Goal: Task Accomplishment & Management: Use online tool/utility

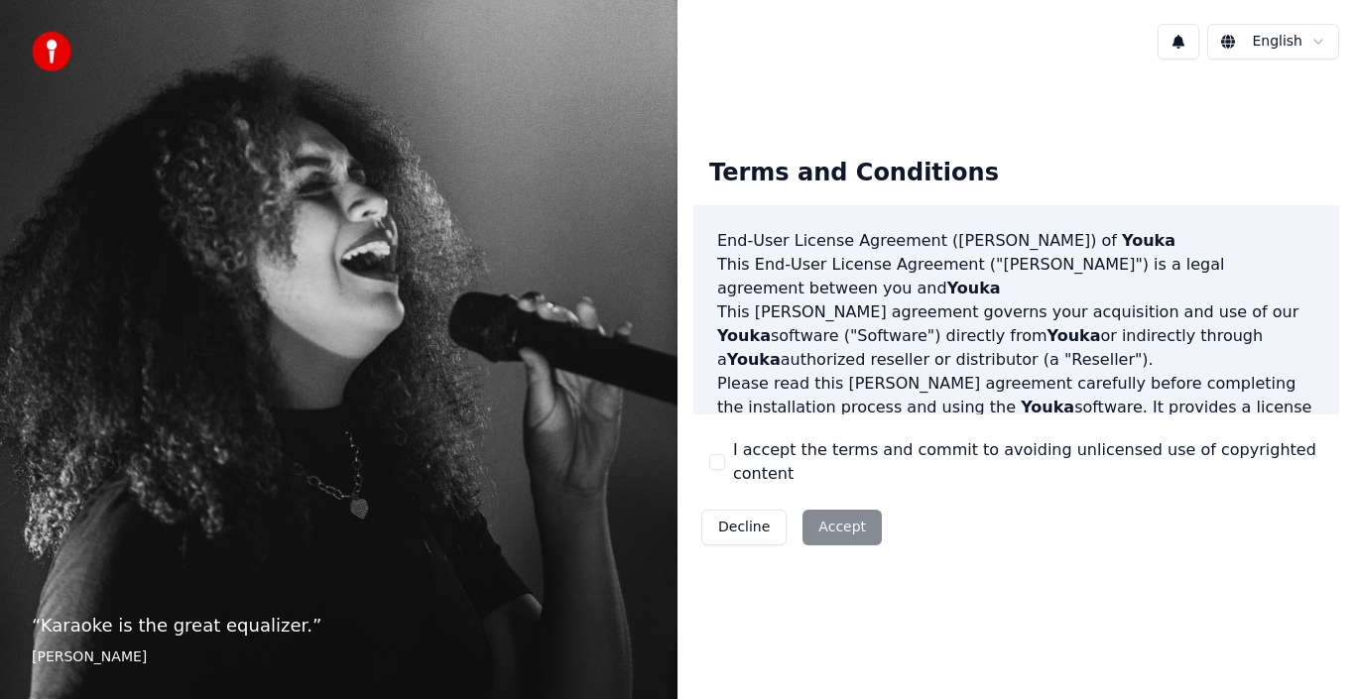
click at [721, 463] on button "I accept the terms and commit to avoiding unlicensed use of copyrighted content" at bounding box center [717, 462] width 16 height 16
click at [822, 512] on button "Accept" at bounding box center [842, 528] width 79 height 36
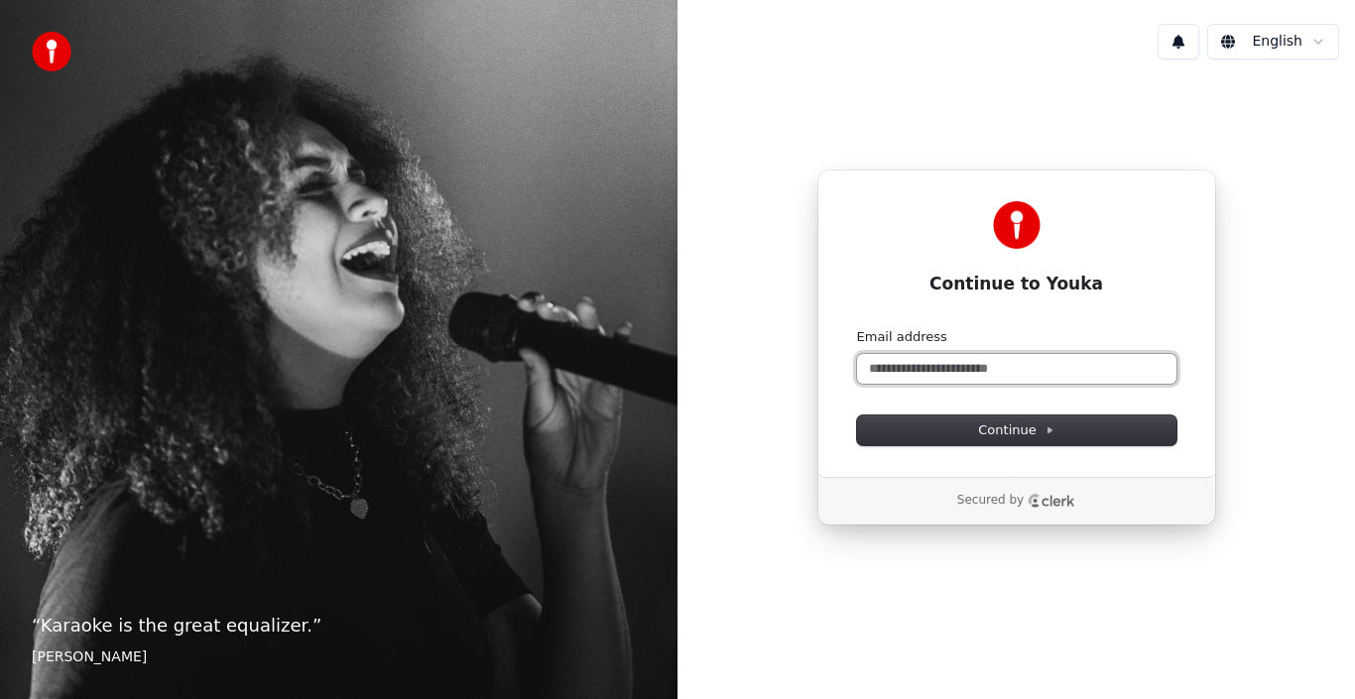
click at [931, 368] on input "Email address" at bounding box center [1016, 369] width 319 height 30
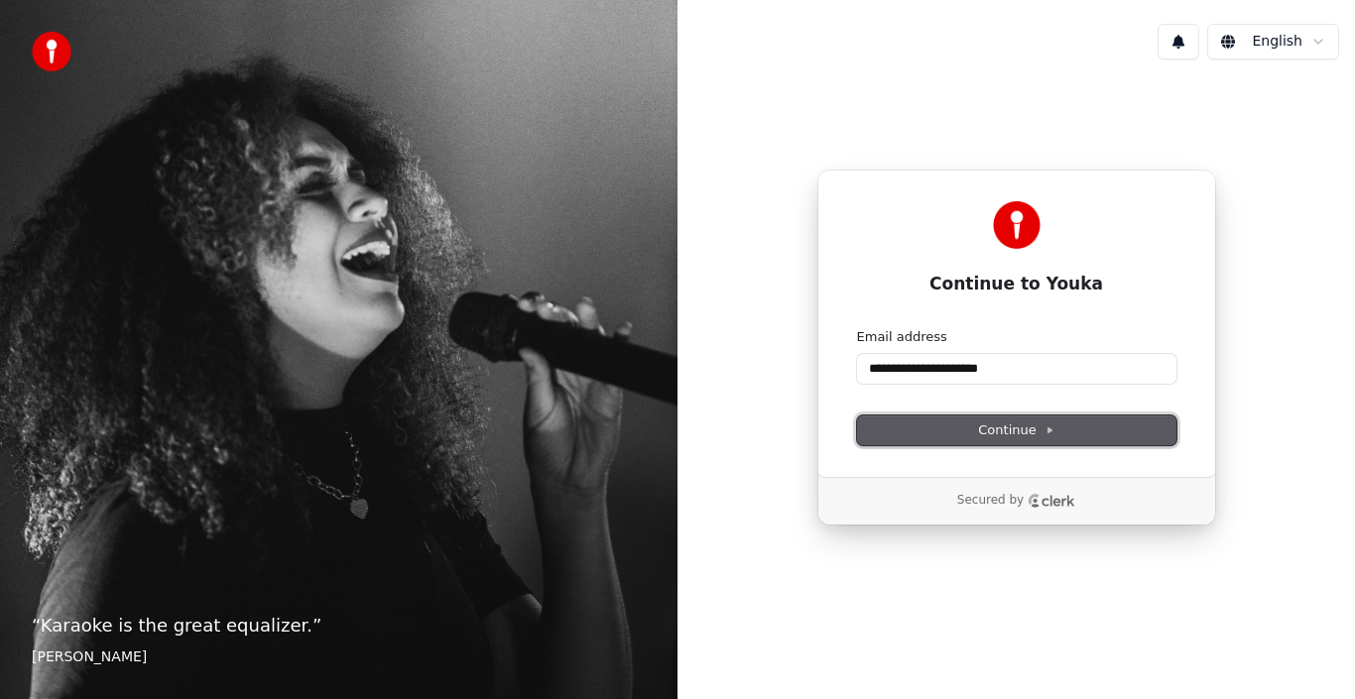
click at [973, 430] on button "Continue" at bounding box center [1016, 431] width 319 height 30
type input "**********"
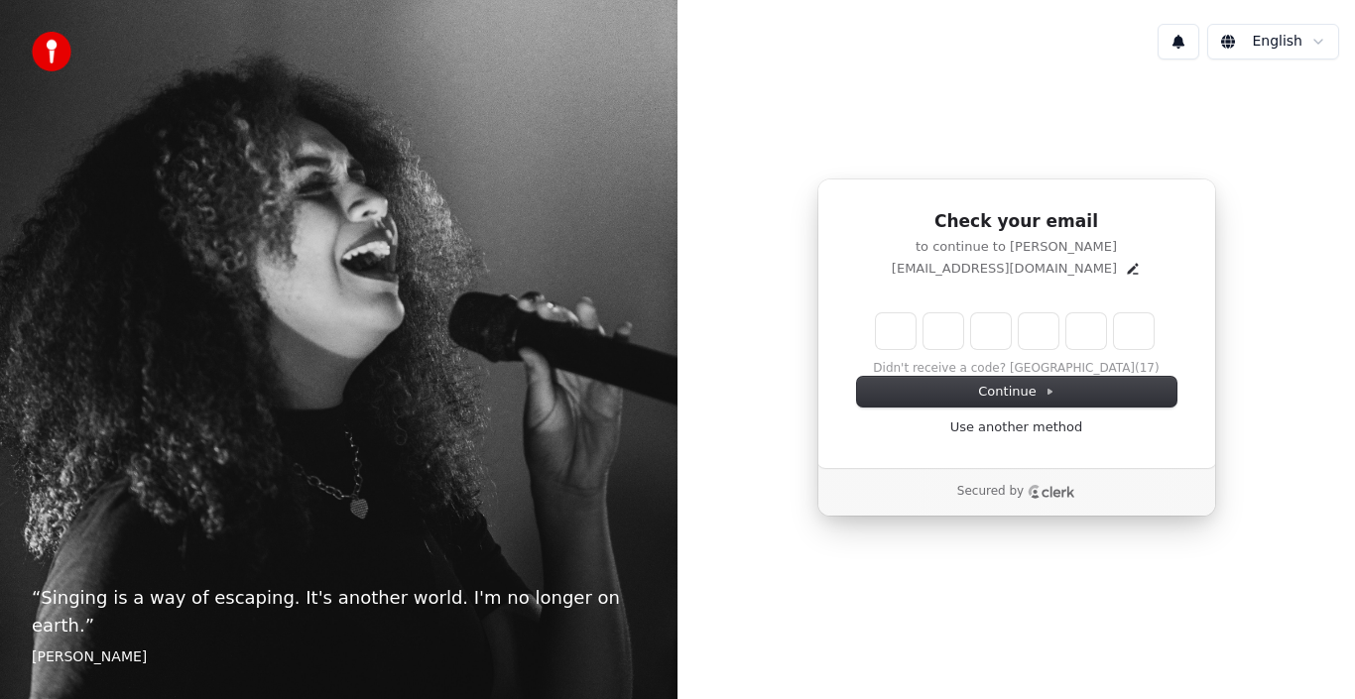
type input "*"
type input "**"
type input "*"
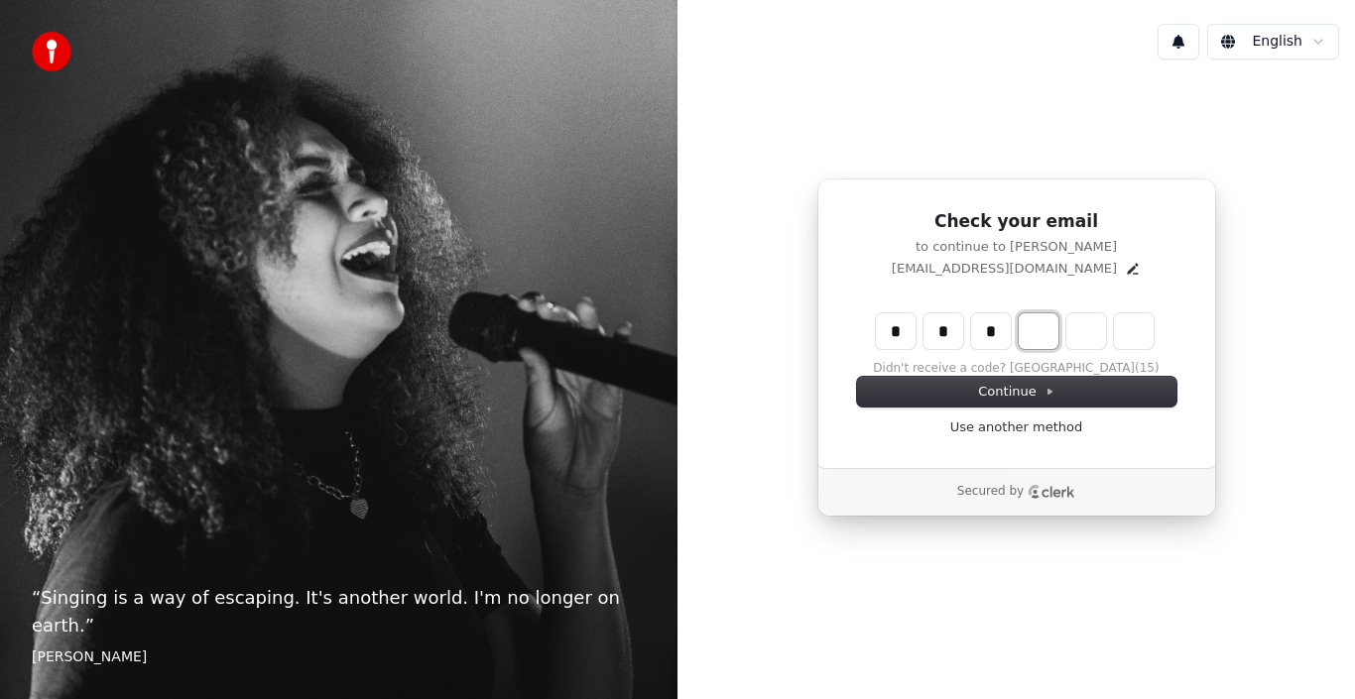
type input "***"
type input "*"
type input "****"
type input "*"
type input "*****"
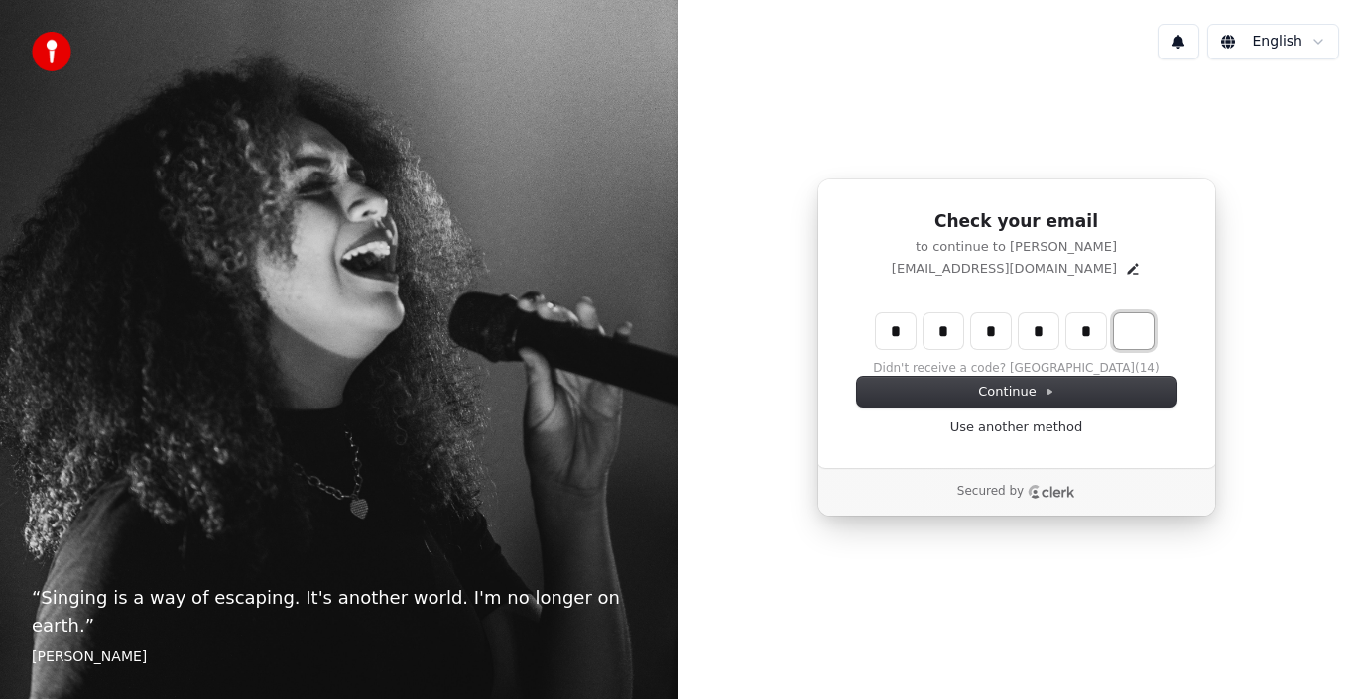
type input "*"
type input "******"
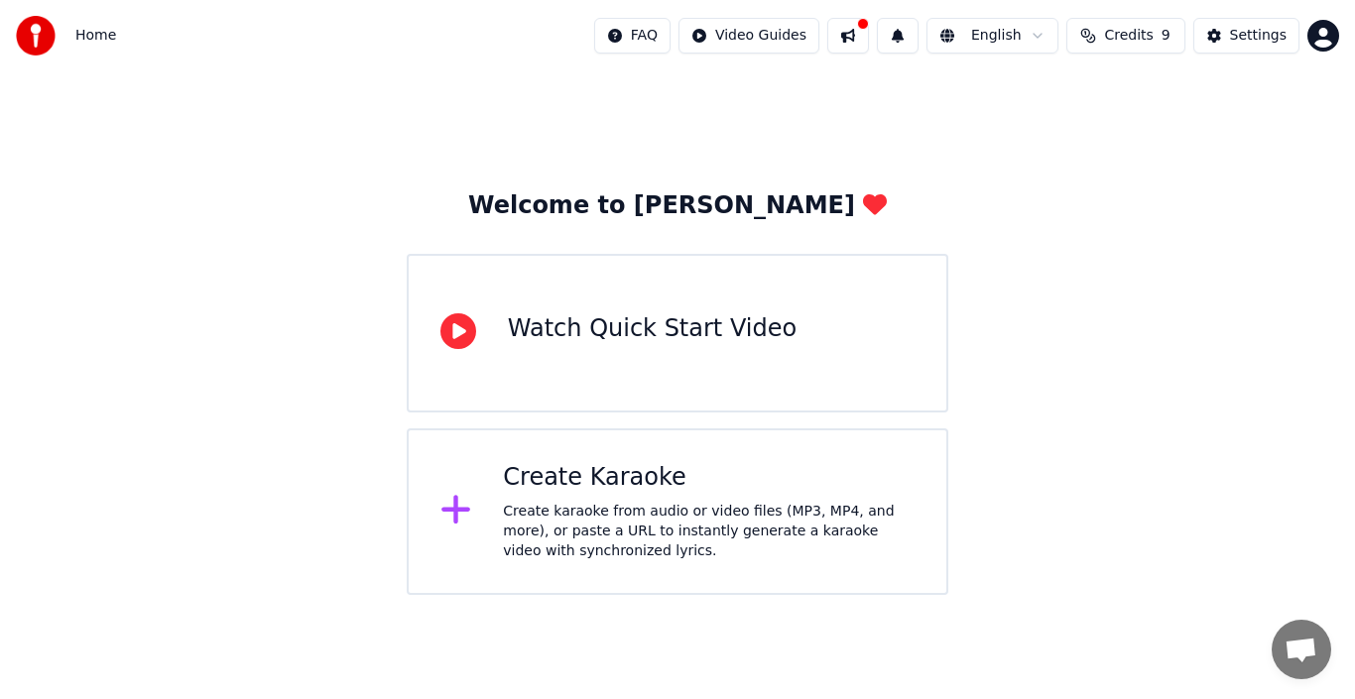
click at [623, 516] on div "Create karaoke from audio or video files (MP3, MP4, and more), or paste a URL t…" at bounding box center [709, 532] width 412 height 60
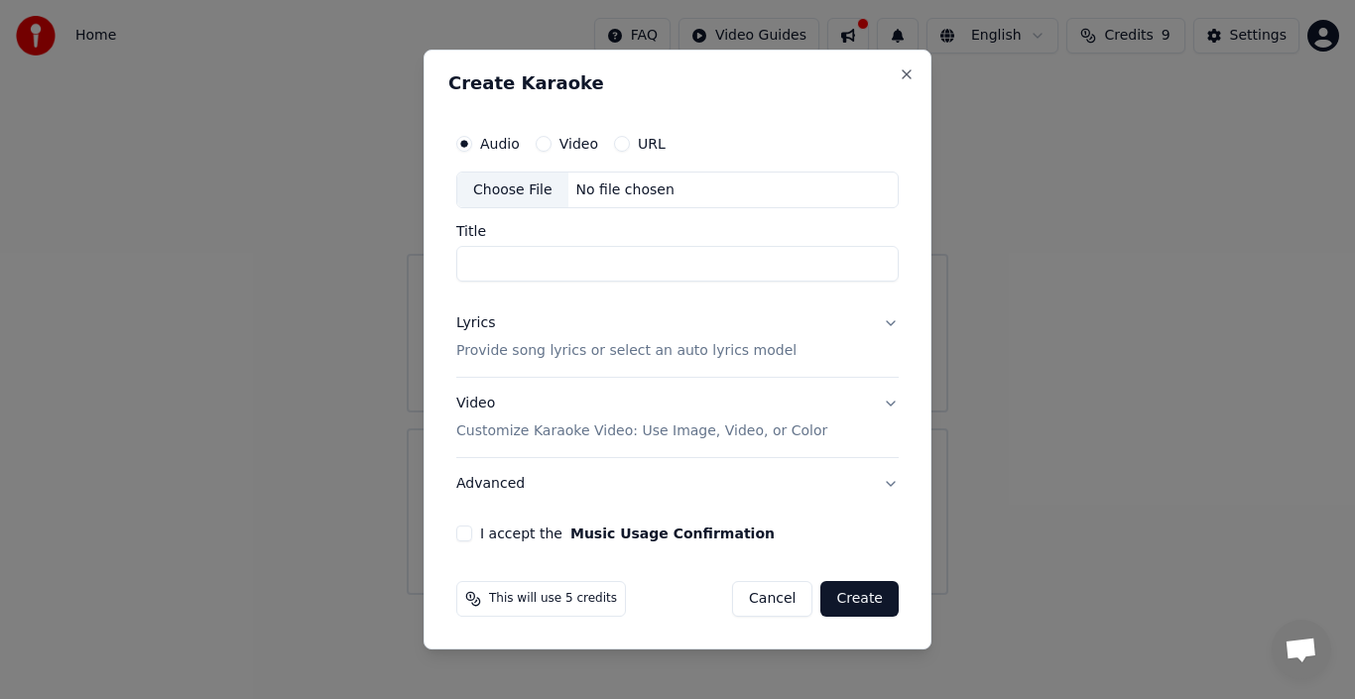
click at [769, 599] on button "Cancel" at bounding box center [772, 599] width 80 height 36
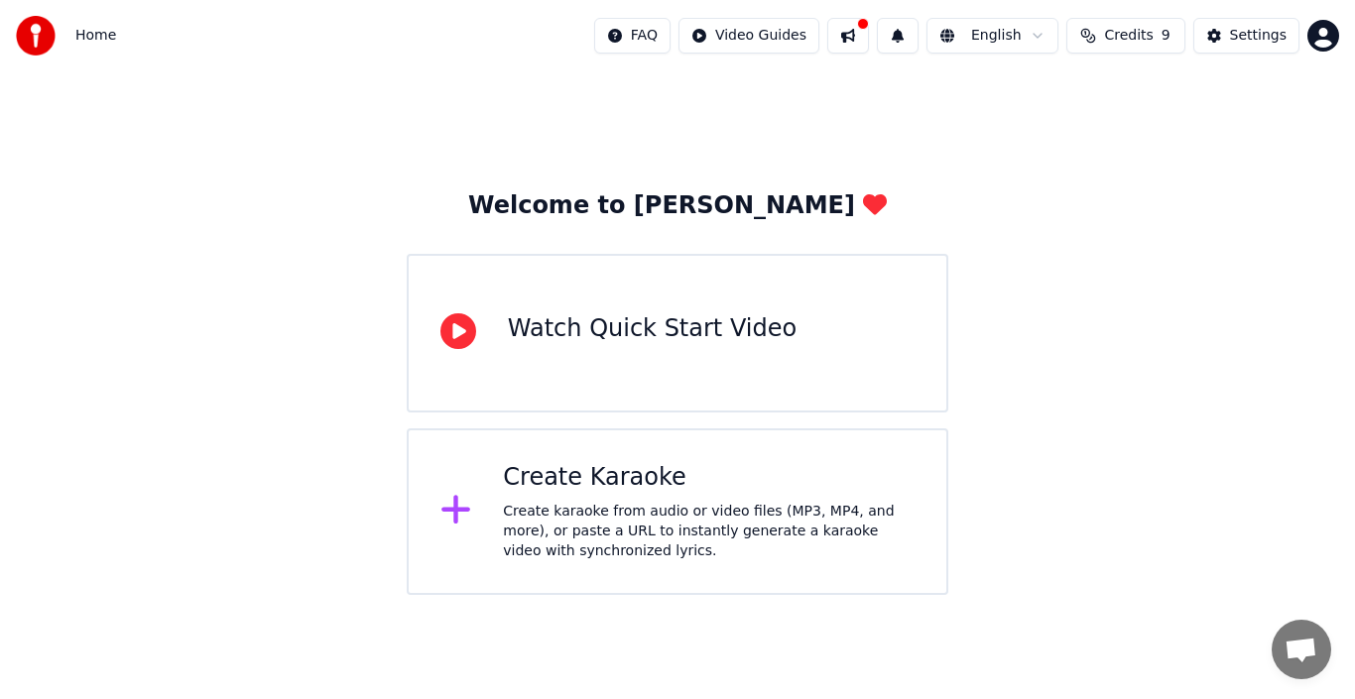
click at [933, 190] on div "Welcome to Youka Watch Quick Start Video Create Karaoke Create karaoke from aud…" at bounding box center [677, 333] width 1355 height 524
click at [869, 37] on button at bounding box center [848, 36] width 42 height 36
click at [663, 499] on div "Create Karaoke Create karaoke from audio or video files (MP3, MP4, and more), o…" at bounding box center [709, 511] width 412 height 99
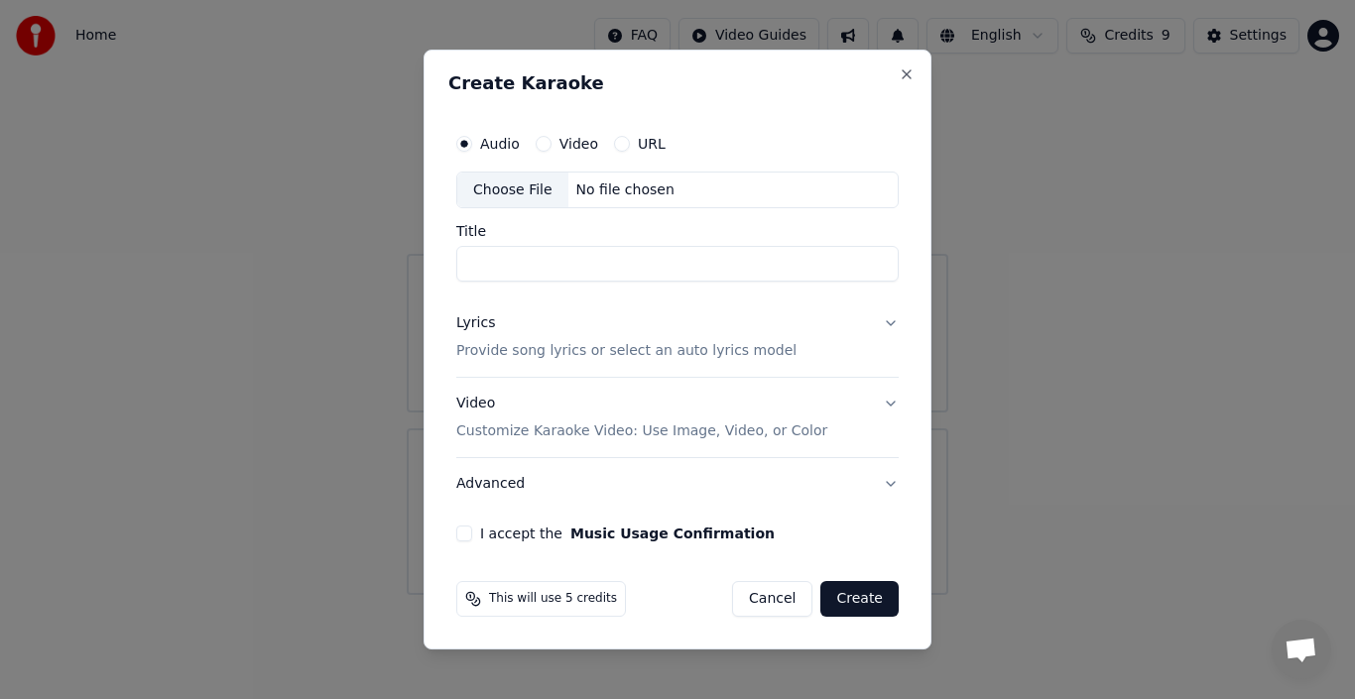
click at [786, 593] on button "Cancel" at bounding box center [772, 599] width 80 height 36
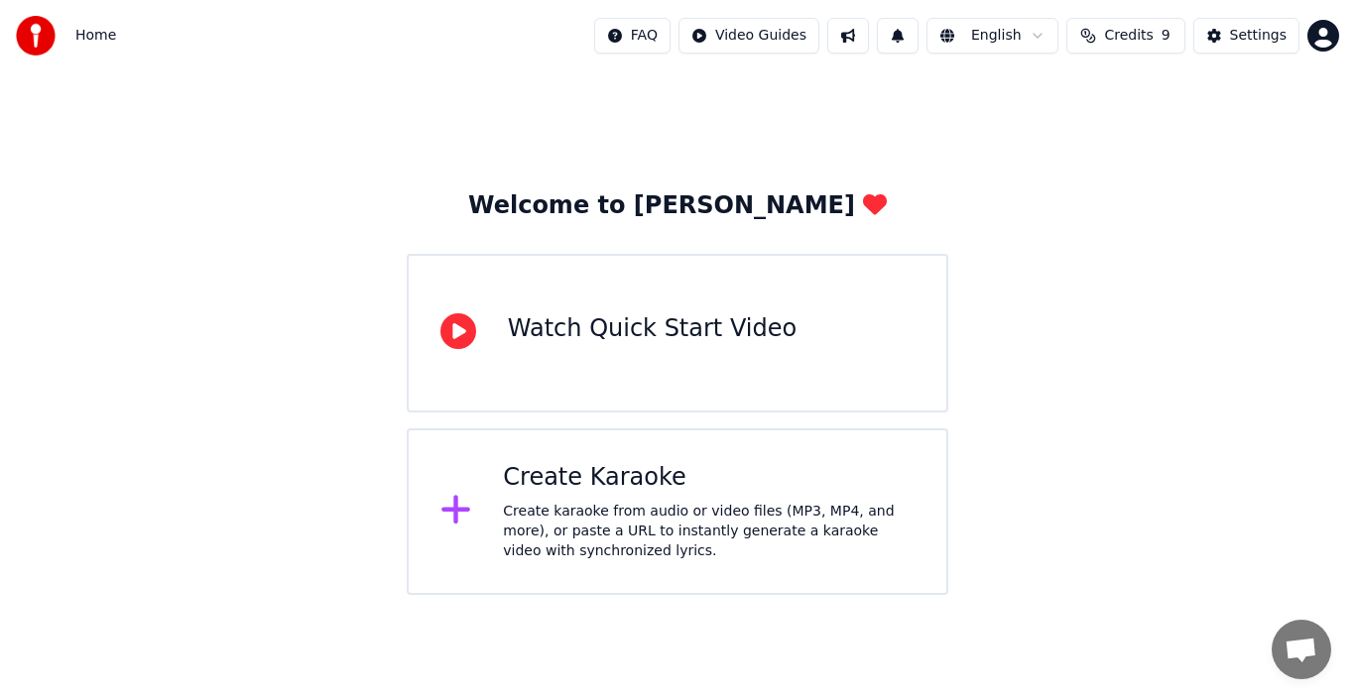
click at [638, 482] on div "Create Karaoke" at bounding box center [709, 478] width 412 height 32
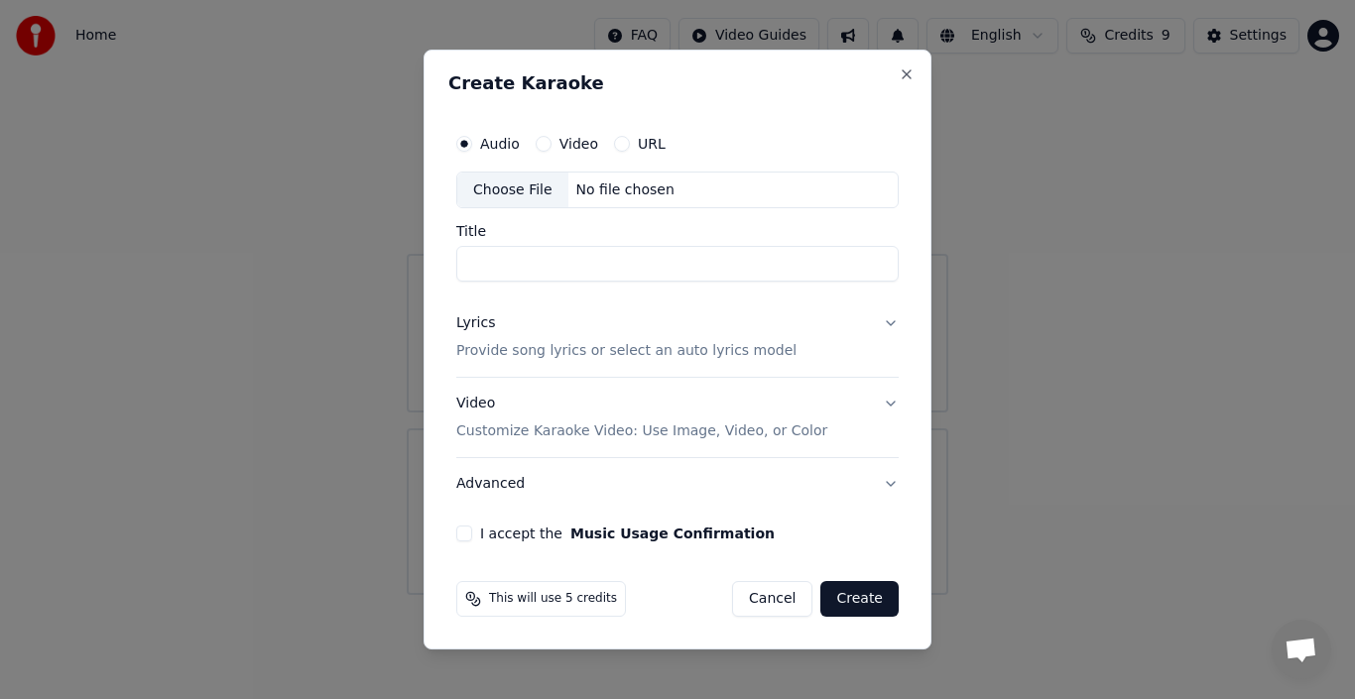
click at [533, 188] on div "Choose File" at bounding box center [512, 191] width 111 height 36
type input "**********"
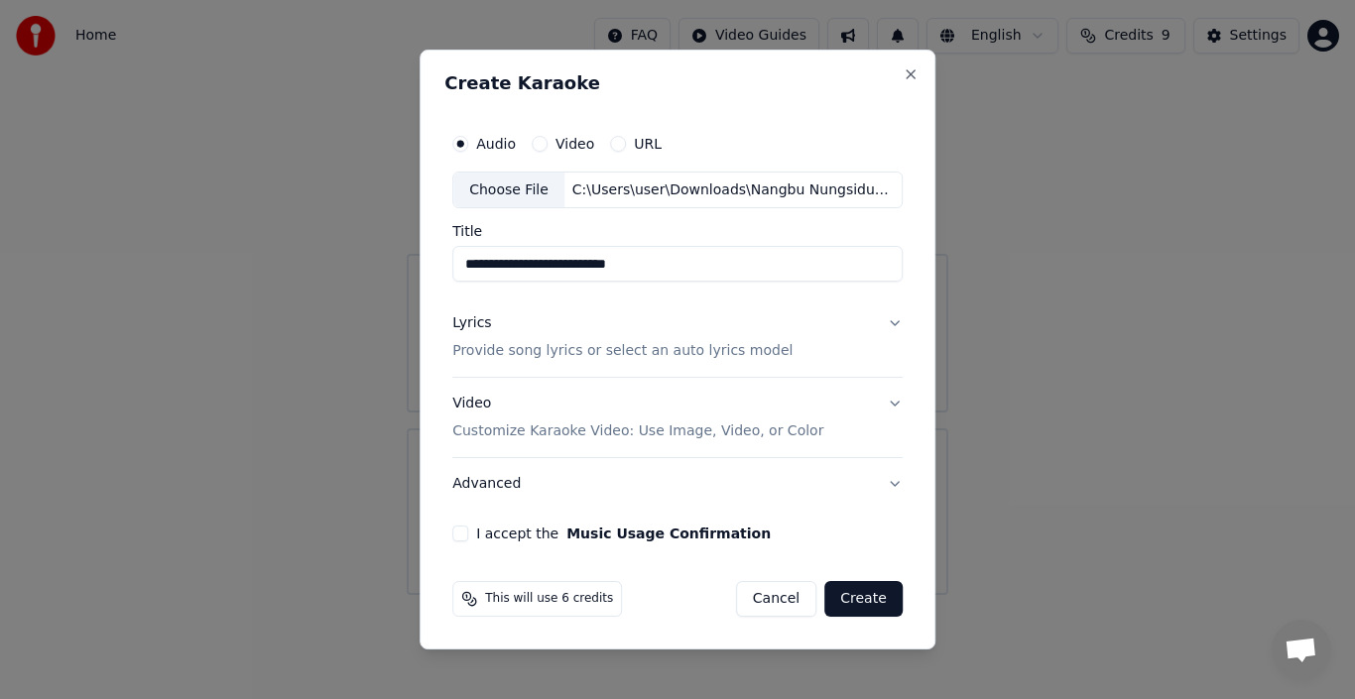
click at [465, 540] on button "I accept the Music Usage Confirmation" at bounding box center [460, 534] width 16 height 16
click at [886, 326] on button "Lyrics Provide song lyrics or select an auto lyrics model" at bounding box center [677, 338] width 450 height 79
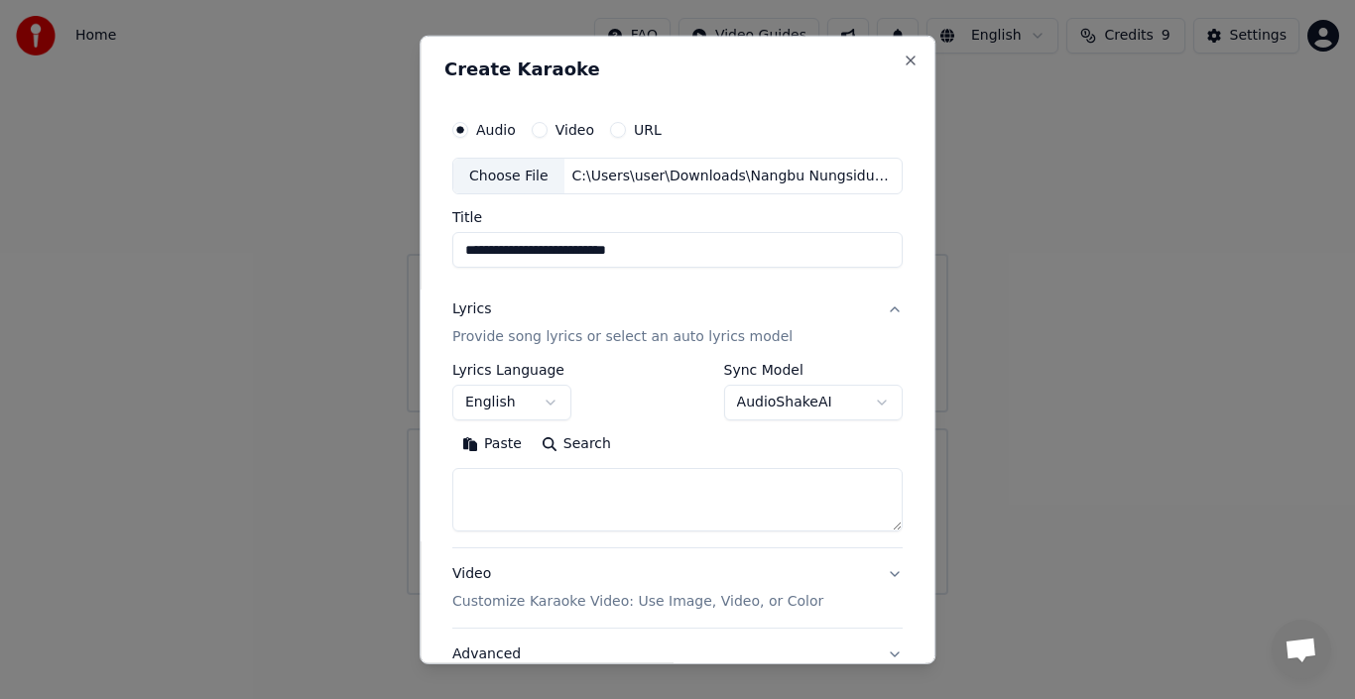
click at [507, 481] on textarea at bounding box center [677, 499] width 450 height 63
paste textarea "**********"
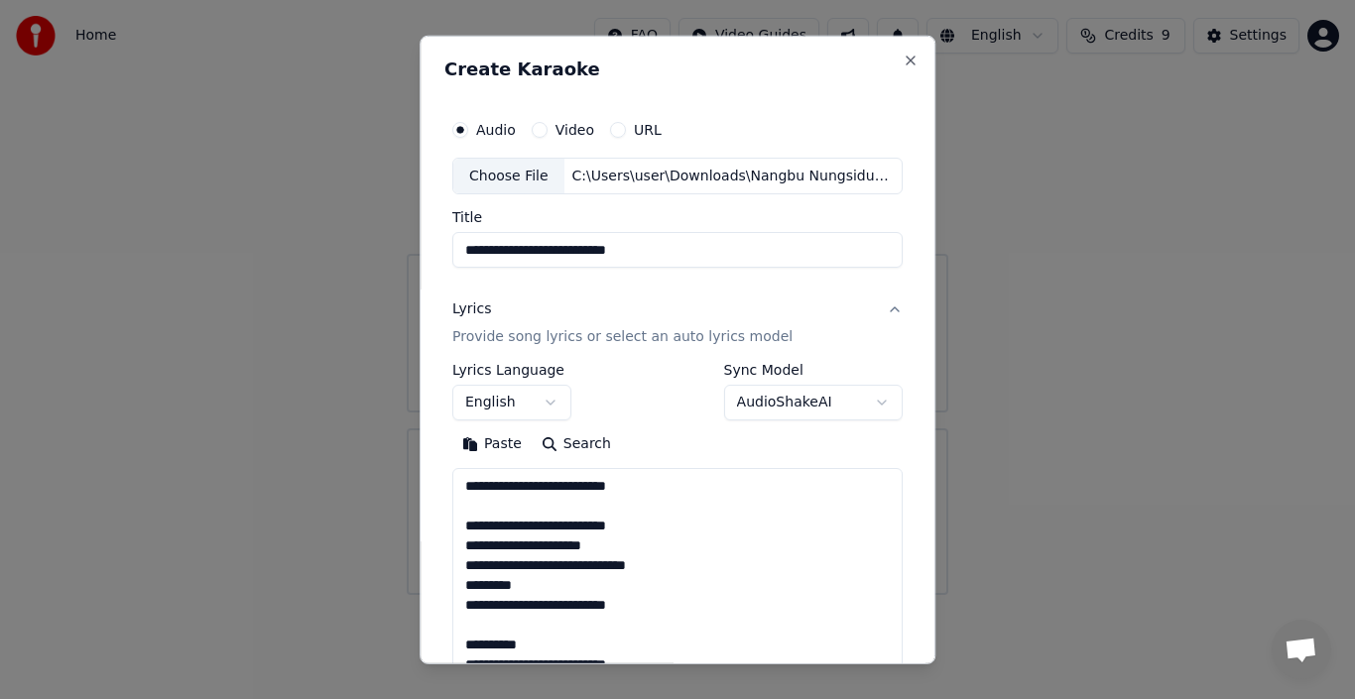
scroll to position [1334, 0]
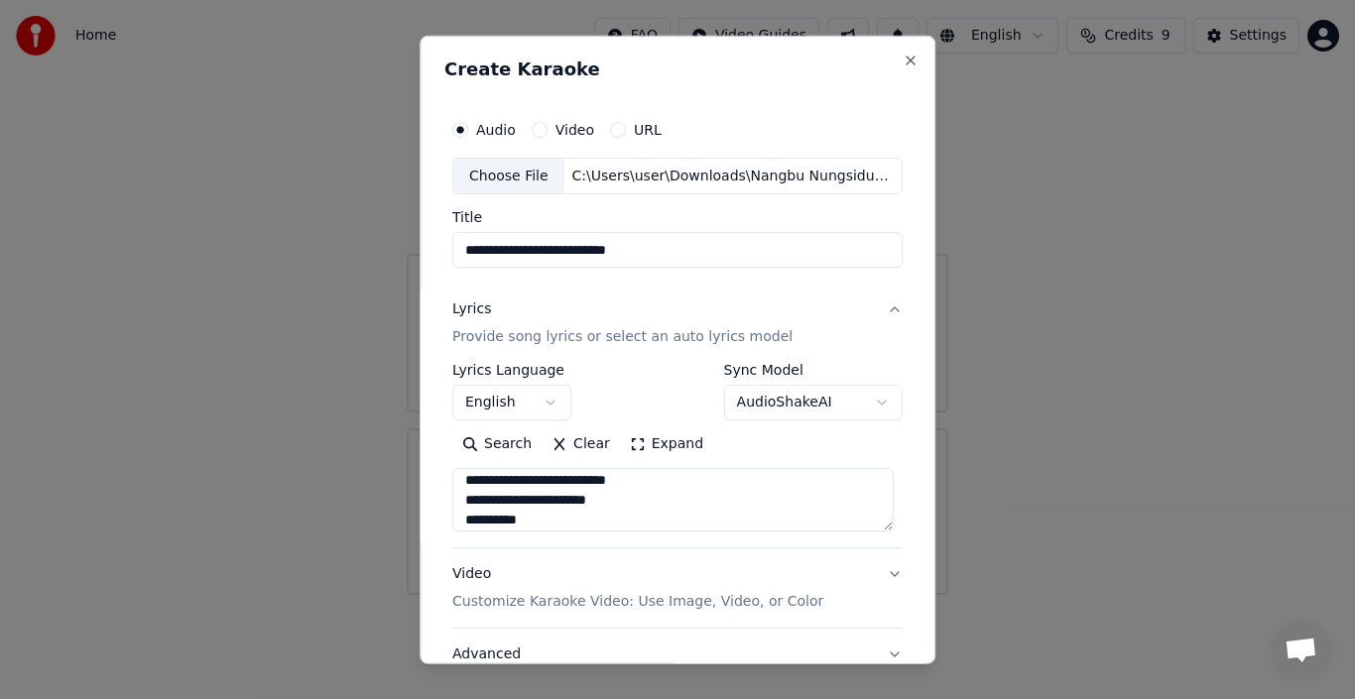
type textarea "**********"
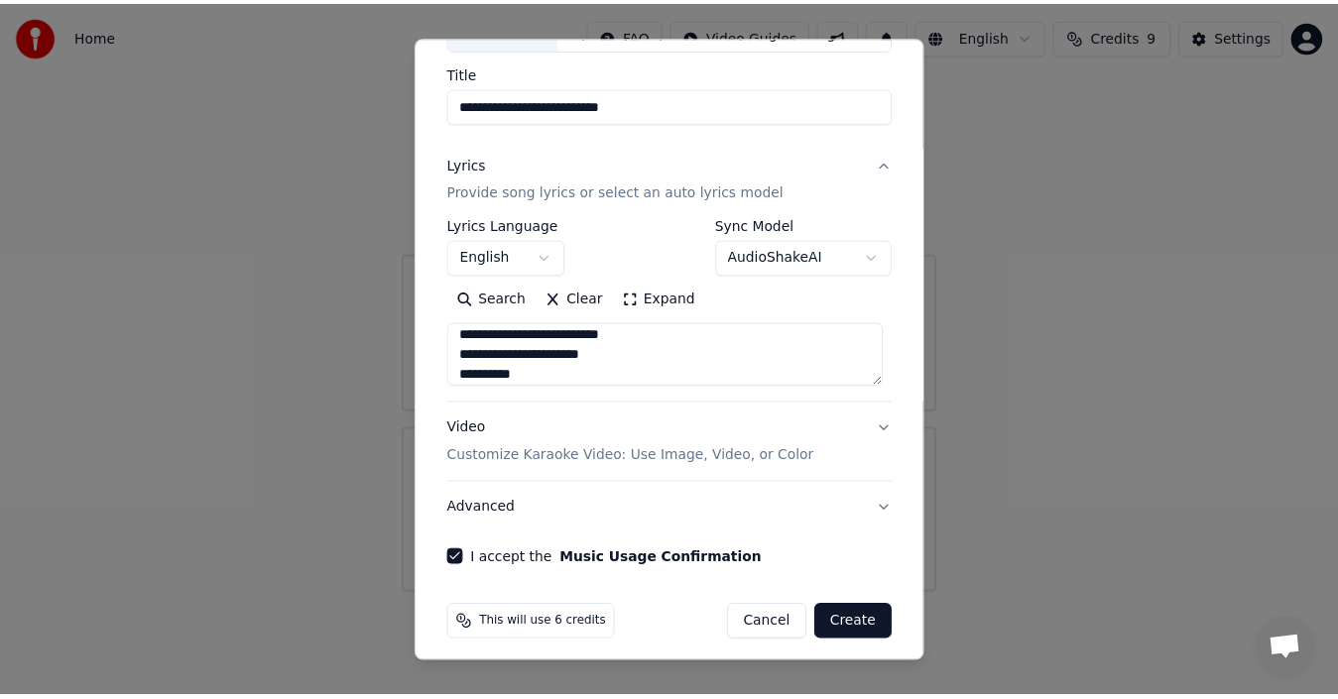
scroll to position [156, 0]
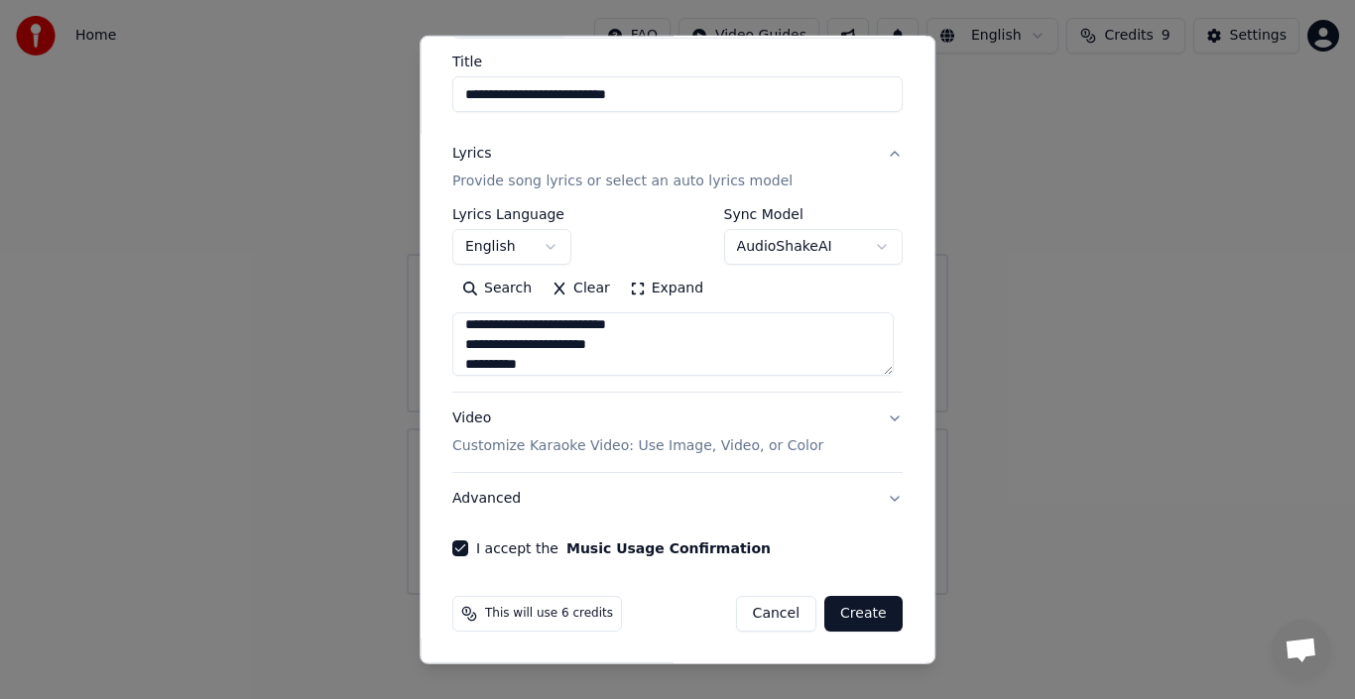
click at [874, 613] on button "Create" at bounding box center [863, 614] width 78 height 36
click at [874, 613] on div "Cancel Create" at bounding box center [819, 614] width 167 height 36
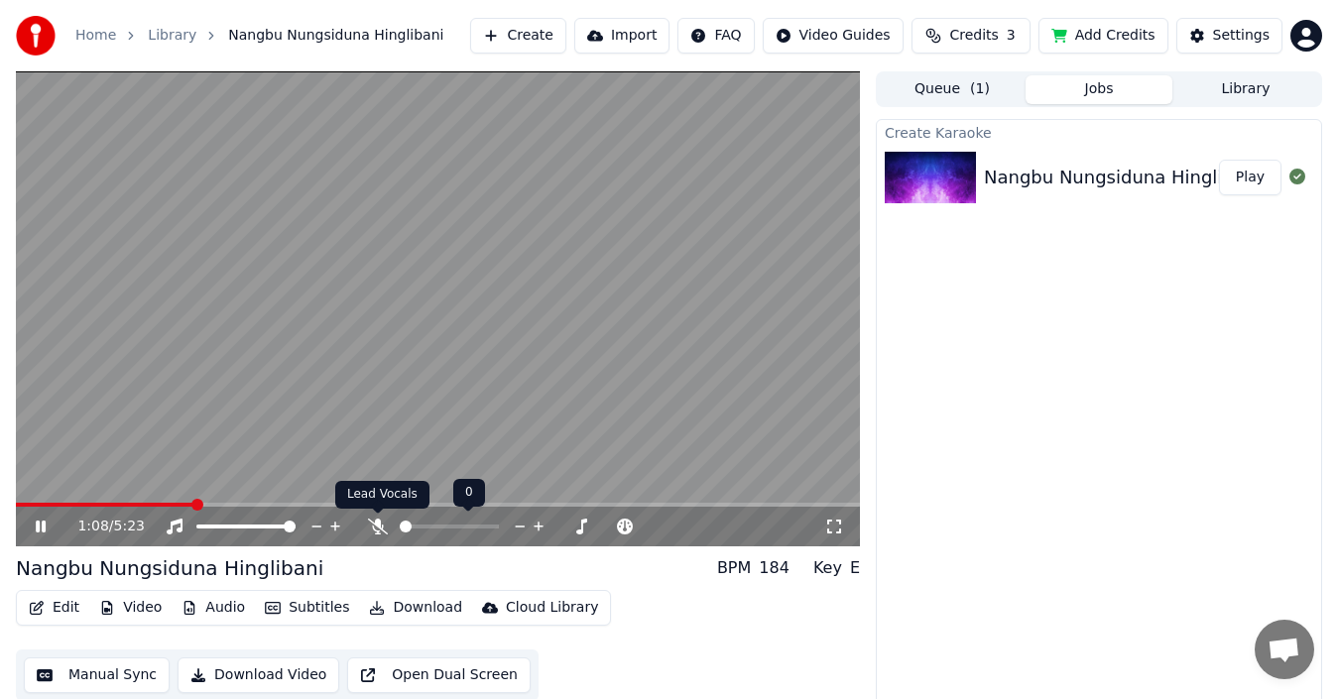
click at [377, 524] on icon at bounding box center [378, 527] width 20 height 16
click at [499, 523] on span at bounding box center [493, 527] width 12 height 12
click at [45, 527] on icon at bounding box center [41, 527] width 10 height 12
click at [12, 504] on div "2:51 / 5:23 Nangbu Nungsiduna Hinglibani BPM 184 Key E Edit Video Audio Subtitl…" at bounding box center [669, 392] width 1338 height 642
click at [16, 507] on span at bounding box center [16, 505] width 0 height 4
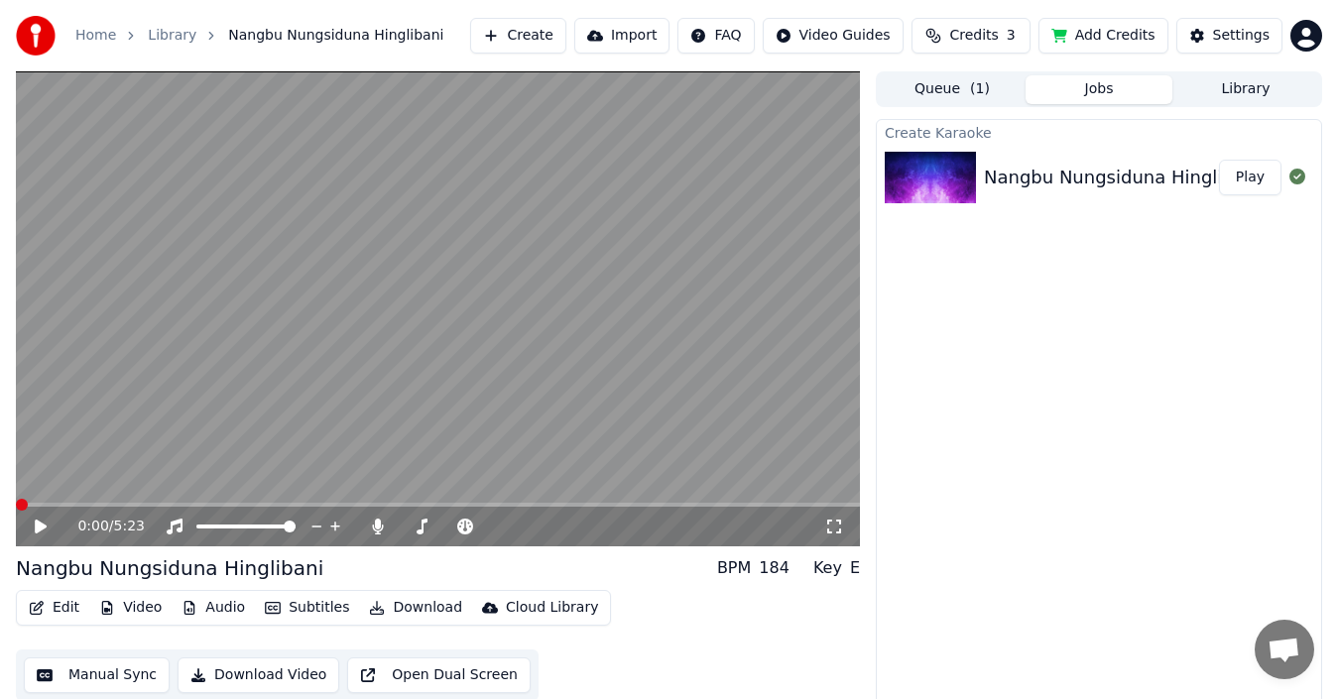
click at [41, 524] on icon at bounding box center [41, 527] width 12 height 14
click at [68, 608] on button "Edit" at bounding box center [54, 608] width 66 height 28
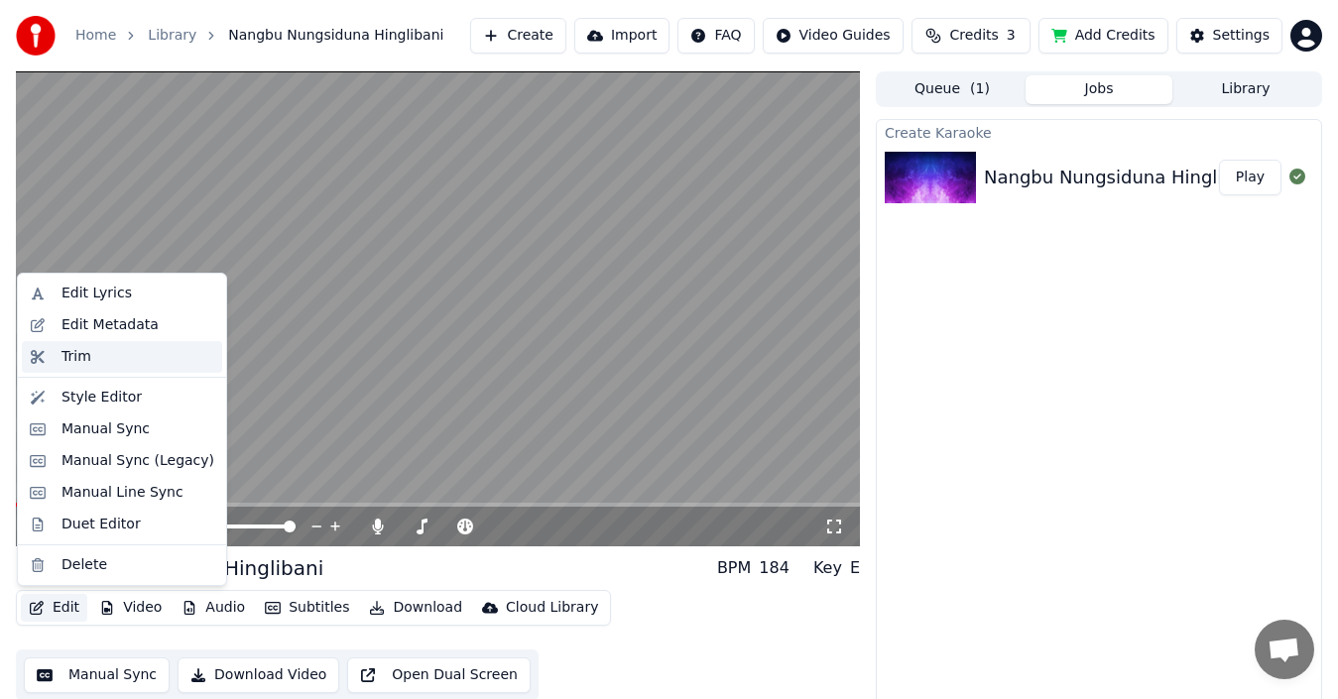
click at [85, 356] on div "Trim" at bounding box center [77, 357] width 30 height 20
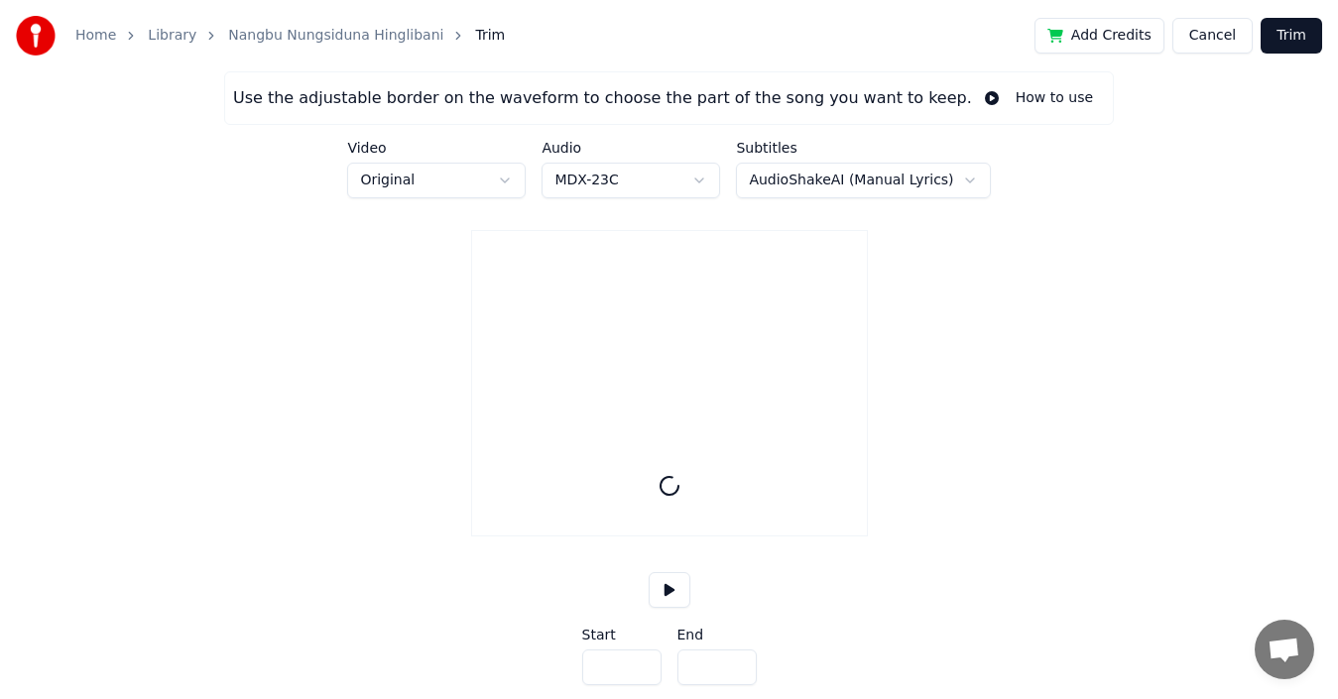
type input "*****"
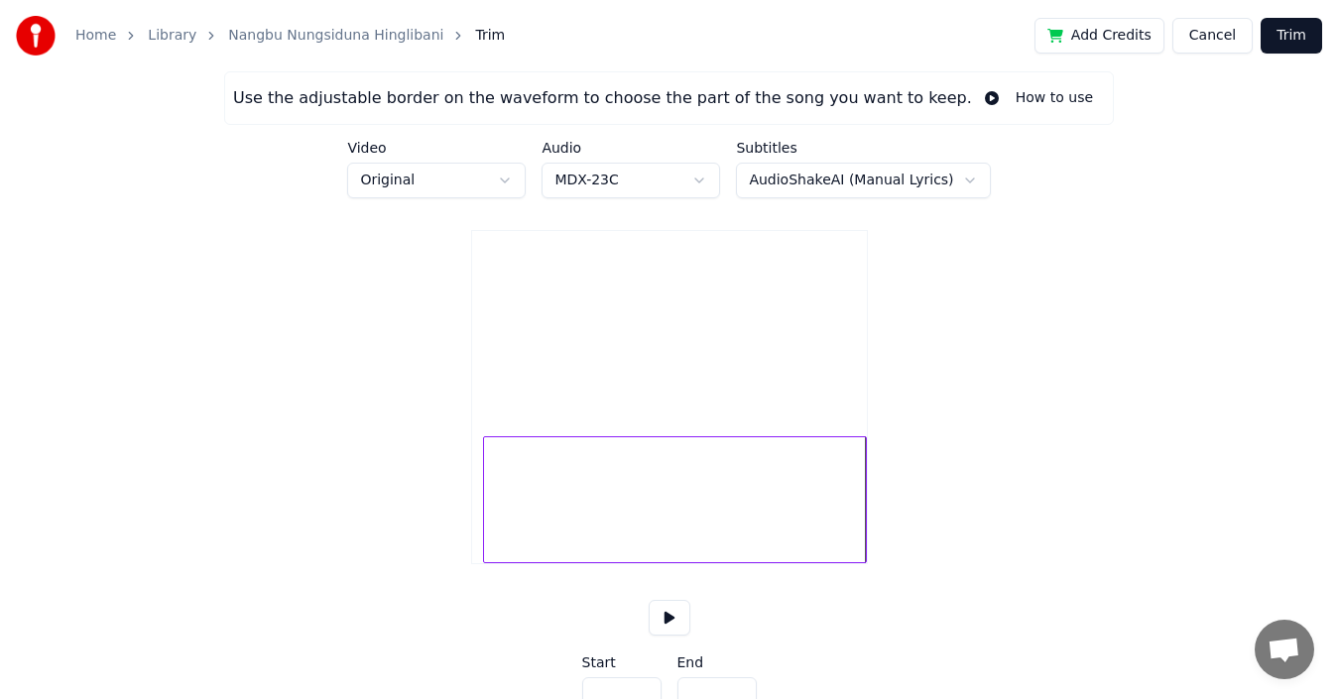
click at [487, 535] on div at bounding box center [487, 500] width 6 height 125
type input "***"
click at [669, 636] on button at bounding box center [670, 618] width 42 height 36
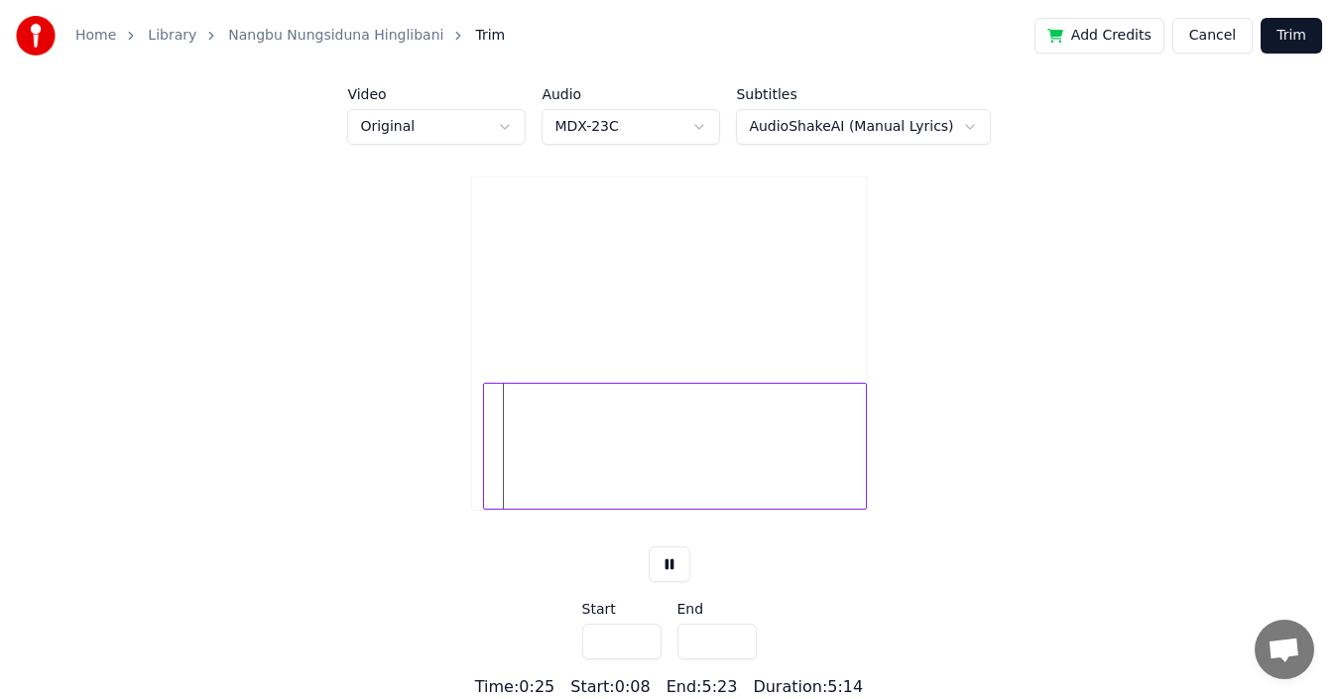
scroll to position [68, 0]
click at [1301, 49] on button "Trim" at bounding box center [1292, 36] width 62 height 36
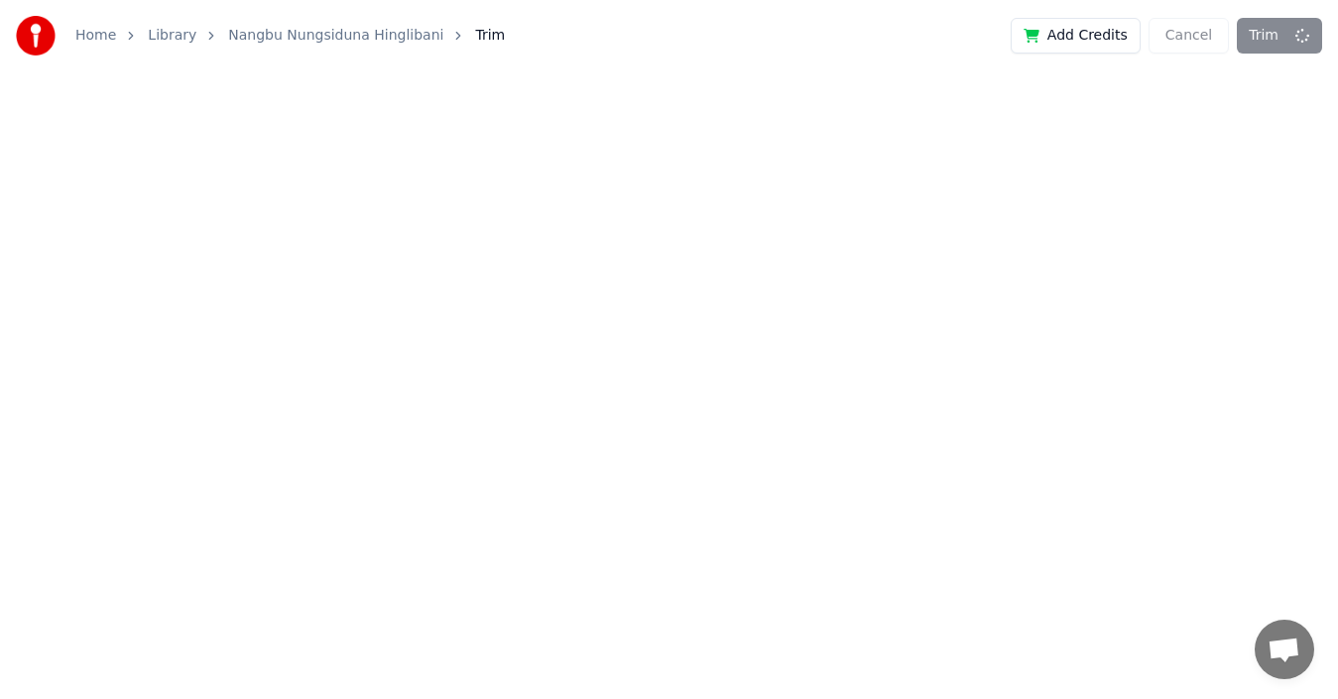
scroll to position [0, 0]
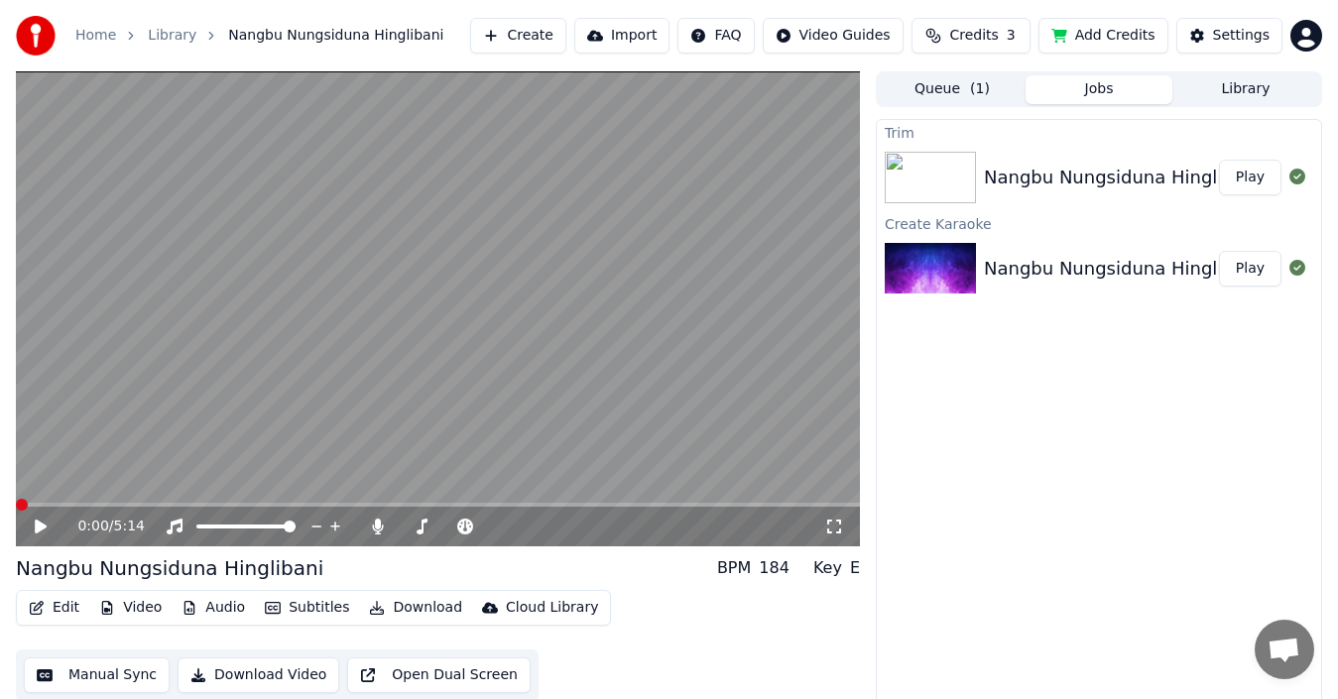
click at [41, 523] on icon at bounding box center [41, 527] width 12 height 14
click at [847, 507] on div "0:05 / 5:14" at bounding box center [438, 527] width 844 height 40
click at [846, 506] on span at bounding box center [438, 505] width 844 height 4
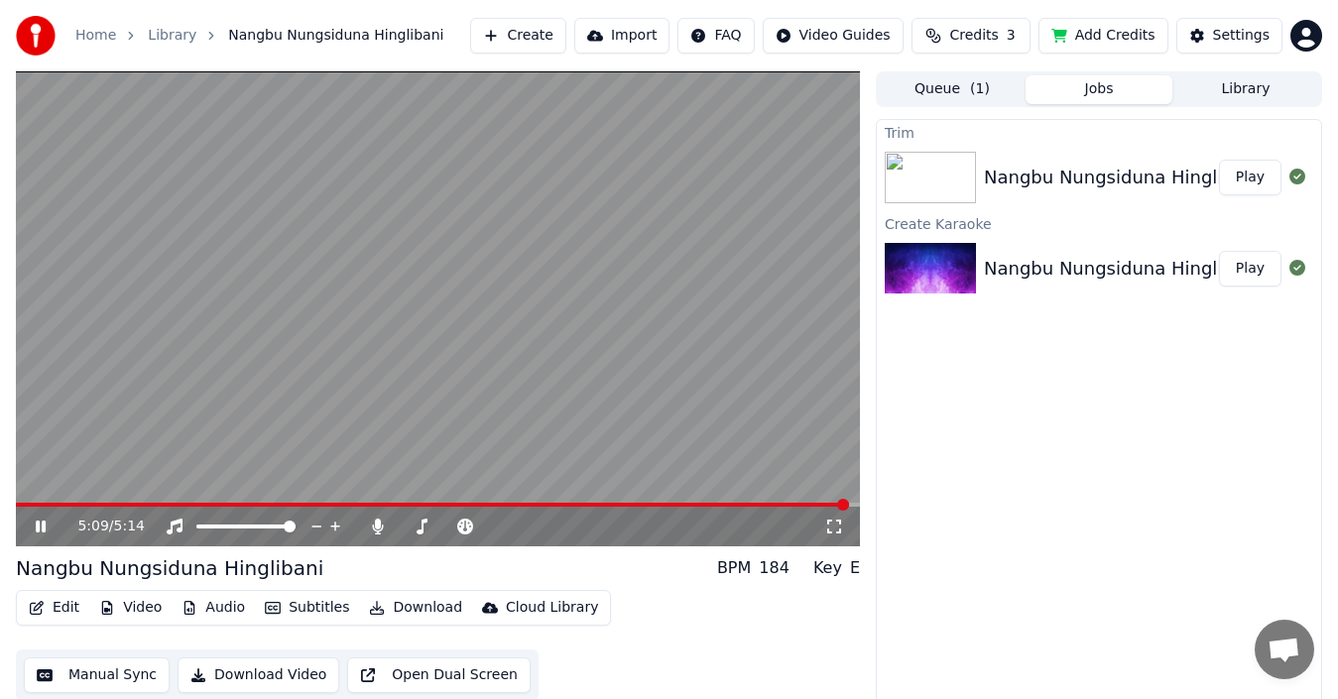
click at [835, 504] on span at bounding box center [432, 505] width 833 height 4
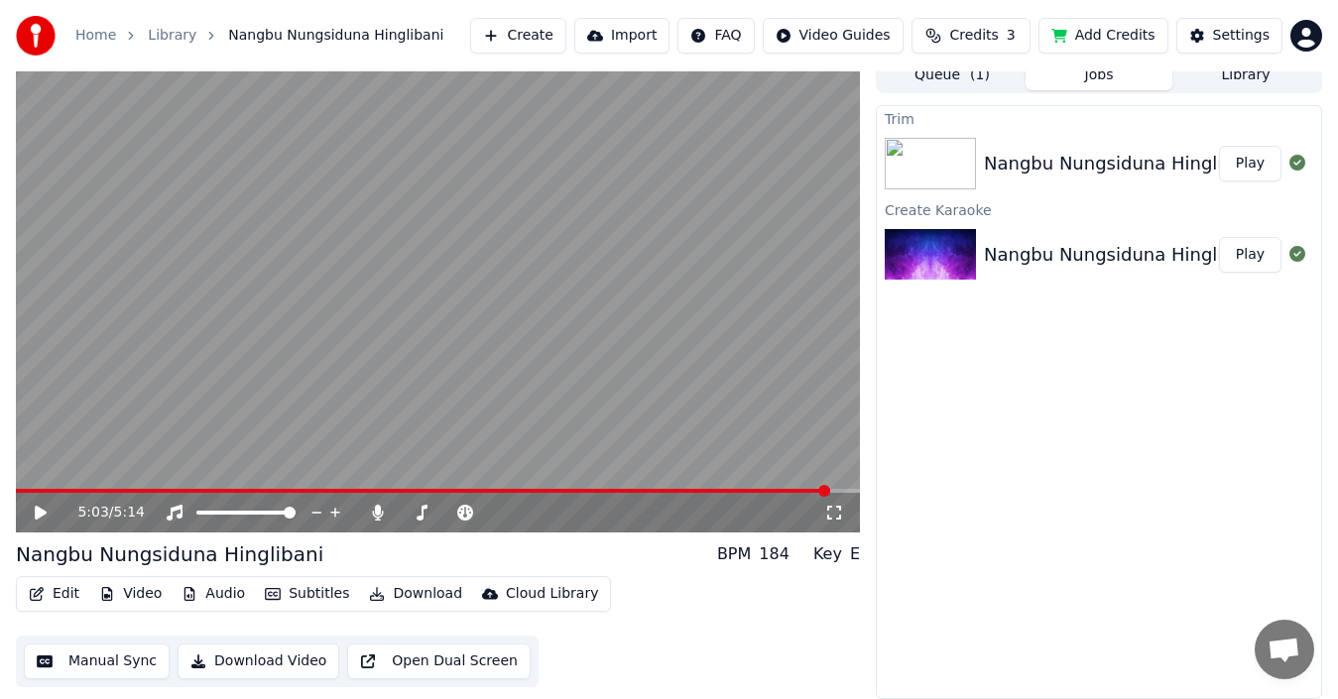
click at [830, 492] on span at bounding box center [423, 491] width 815 height 4
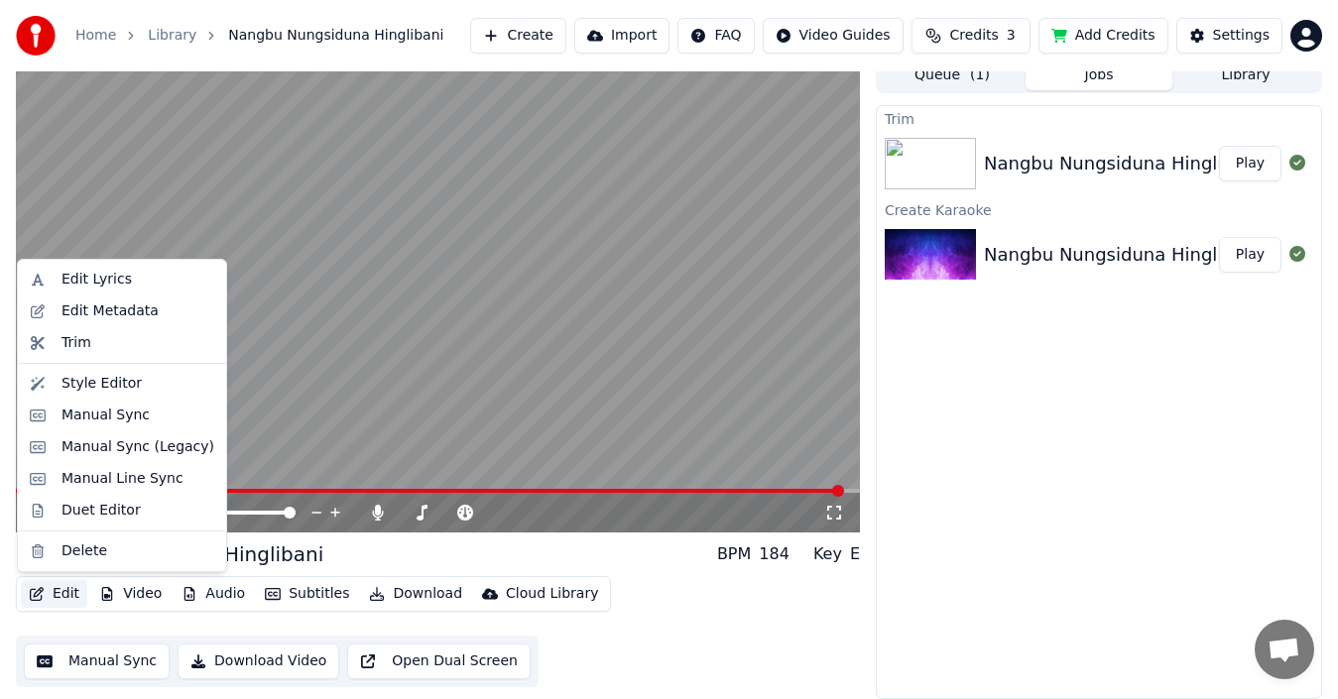
click at [64, 599] on button "Edit" at bounding box center [54, 594] width 66 height 28
click at [81, 354] on div "Trim" at bounding box center [122, 343] width 200 height 32
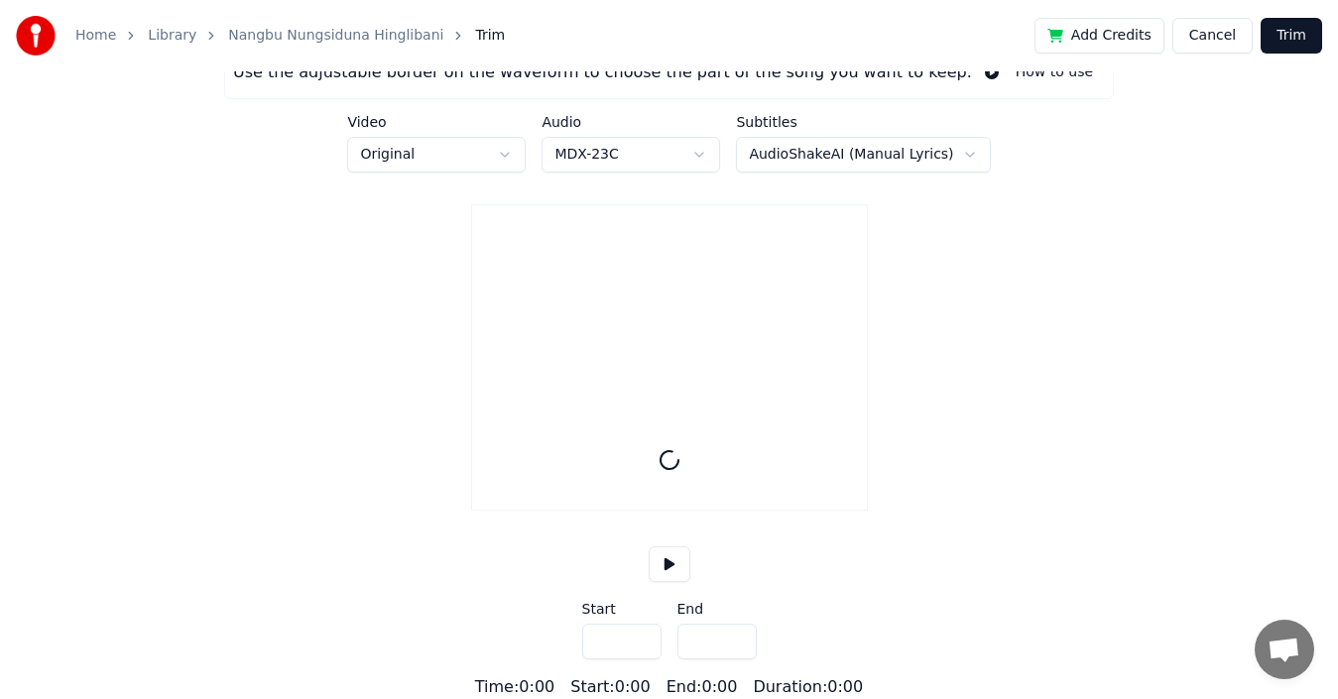
scroll to position [51, 0]
type input "*****"
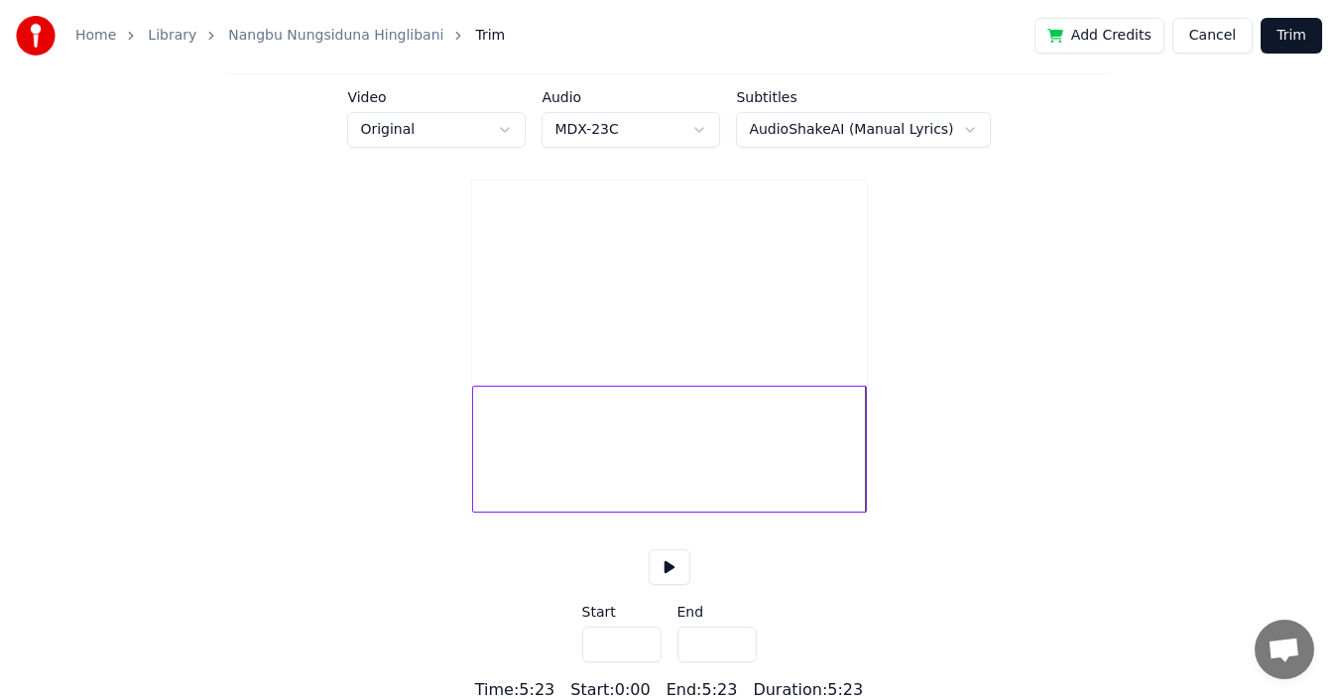
click at [474, 493] on div at bounding box center [476, 449] width 6 height 125
click at [669, 585] on button at bounding box center [670, 568] width 42 height 36
click at [478, 477] on div at bounding box center [480, 449] width 6 height 125
type input "***"
click at [601, 663] on input "***" at bounding box center [621, 645] width 79 height 36
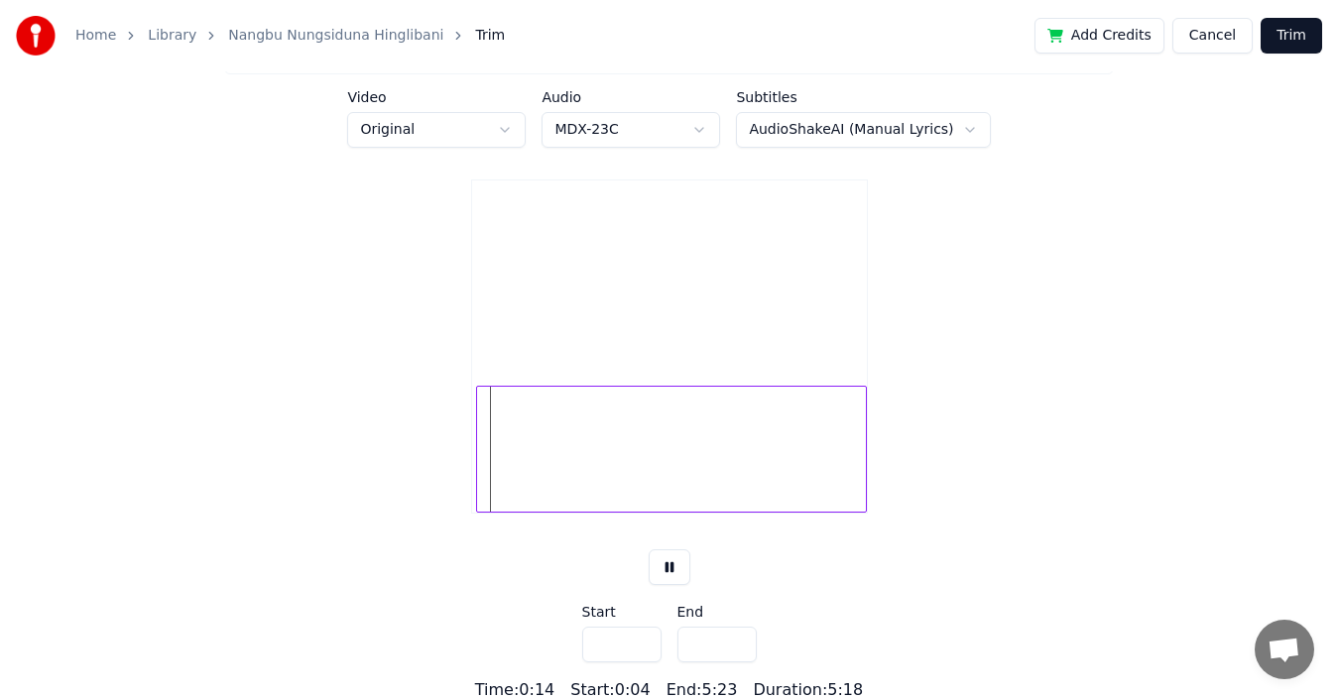
click at [860, 486] on div at bounding box center [863, 449] width 6 height 125
click at [858, 486] on div at bounding box center [858, 449] width 6 height 125
click at [856, 493] on div at bounding box center [854, 449] width 6 height 125
type input "*****"
click at [811, 465] on div at bounding box center [666, 449] width 381 height 127
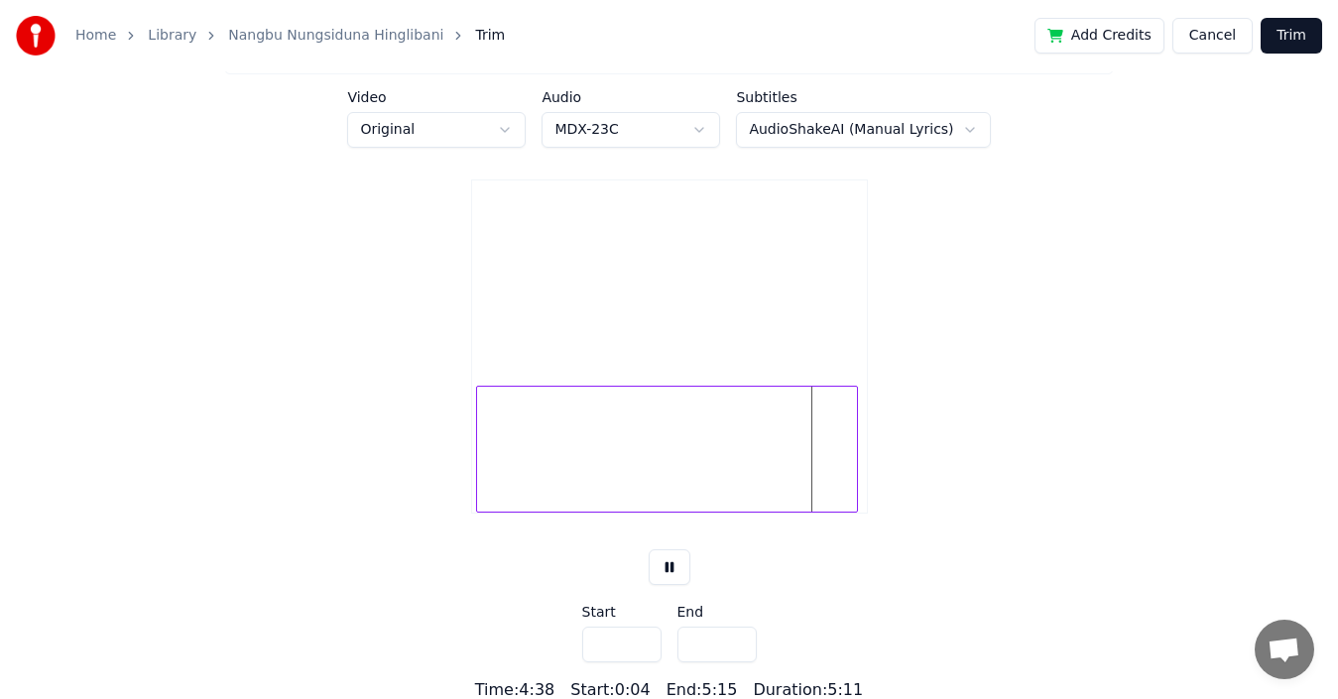
click at [848, 486] on div at bounding box center [666, 449] width 381 height 127
click at [484, 468] on div at bounding box center [666, 449] width 381 height 127
click at [475, 477] on div at bounding box center [662, 449] width 381 height 127
type input "***"
type input "*****"
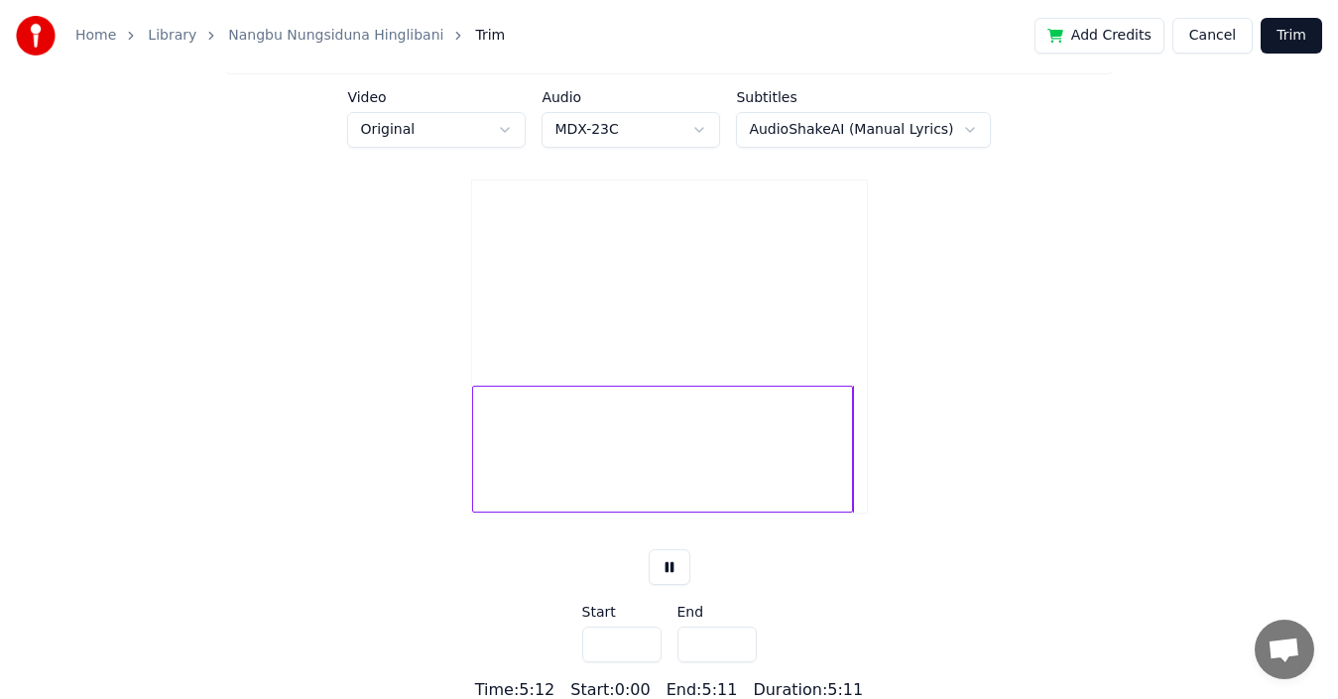
click at [459, 477] on div "Use the adjustable border on the waveform to choose the part of the song you wa…" at bounding box center [669, 362] width 1338 height 682
click at [476, 480] on div at bounding box center [476, 449] width 6 height 125
click at [668, 565] on button at bounding box center [670, 565] width 42 height 36
click at [661, 562] on button at bounding box center [670, 565] width 42 height 36
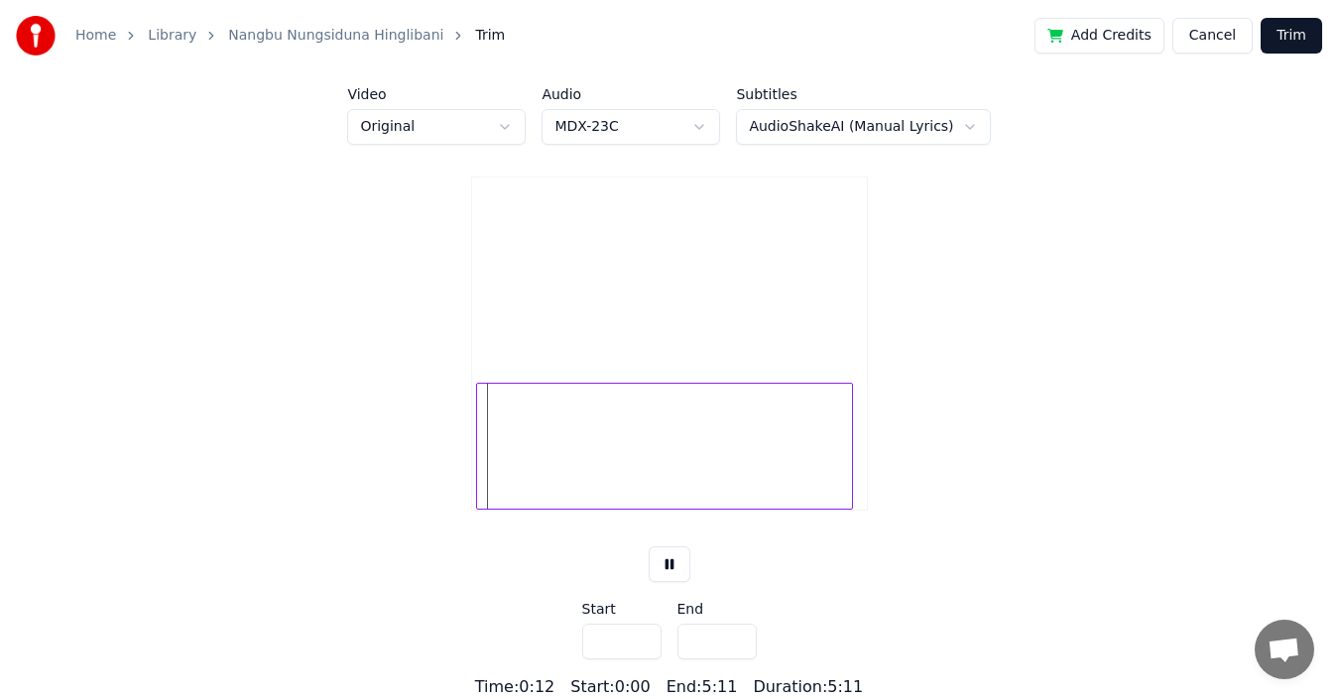
click at [479, 455] on div at bounding box center [480, 446] width 6 height 125
type input "***"
click at [1308, 35] on button "Trim" at bounding box center [1292, 36] width 62 height 36
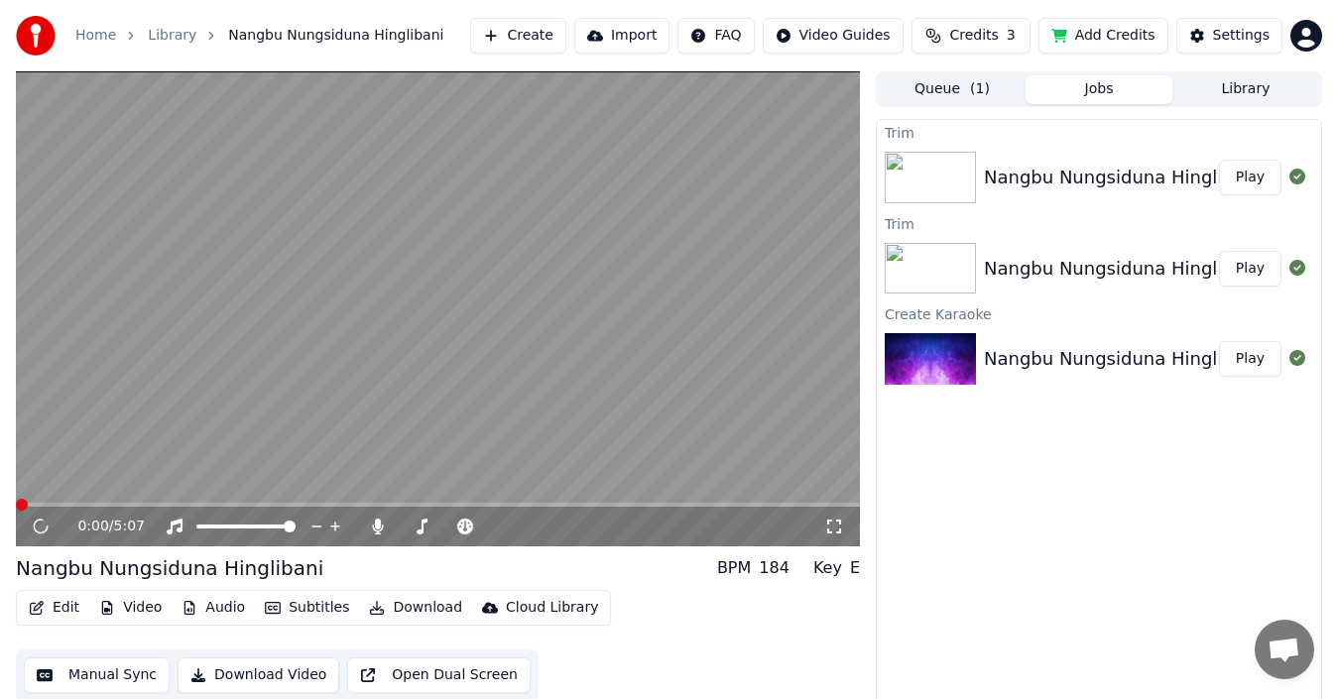
click at [16, 501] on span at bounding box center [22, 505] width 12 height 12
click at [384, 528] on icon at bounding box center [378, 527] width 20 height 16
click at [381, 528] on icon at bounding box center [378, 527] width 20 height 16
click at [499, 533] on span at bounding box center [493, 527] width 12 height 12
click at [537, 533] on span at bounding box center [537, 527] width 12 height 12
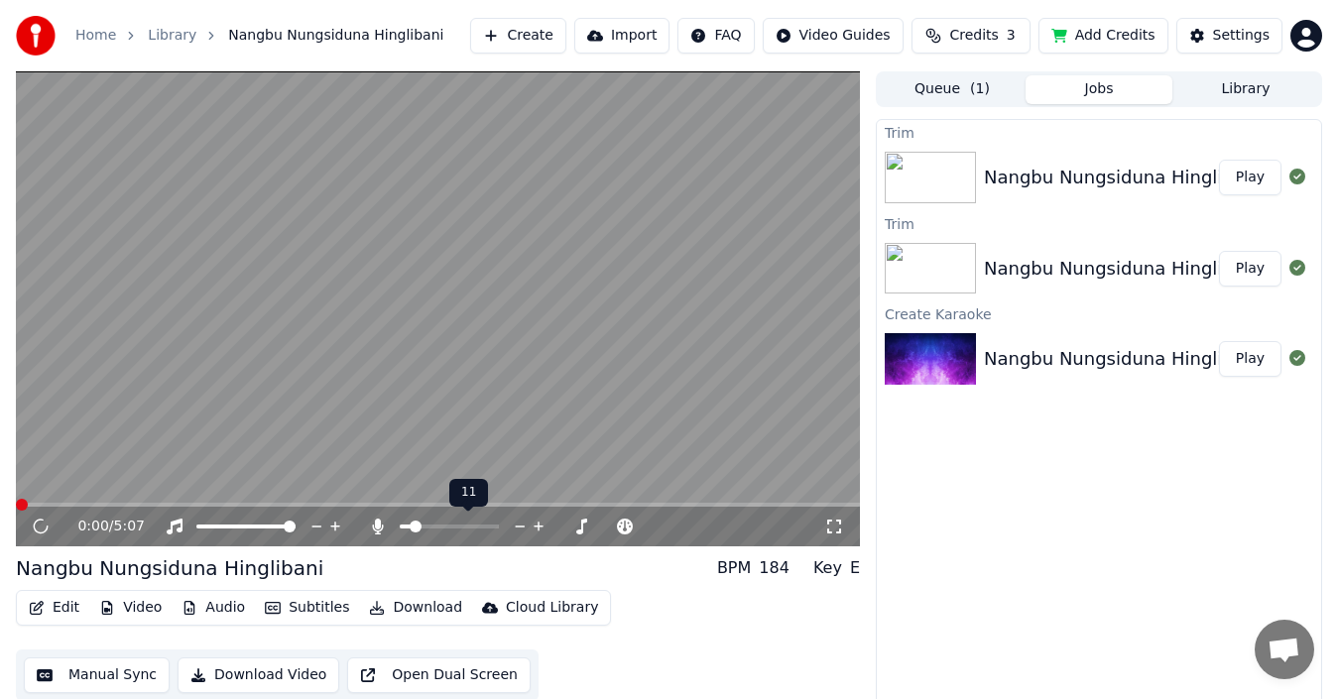
click at [411, 525] on span at bounding box center [405, 527] width 11 height 4
click at [499, 528] on span at bounding box center [493, 527] width 12 height 12
drag, startPoint x: 285, startPoint y: 527, endPoint x: 268, endPoint y: 527, distance: 16.9
click at [268, 527] on div at bounding box center [265, 527] width 160 height 20
click at [296, 533] on span at bounding box center [290, 527] width 12 height 12
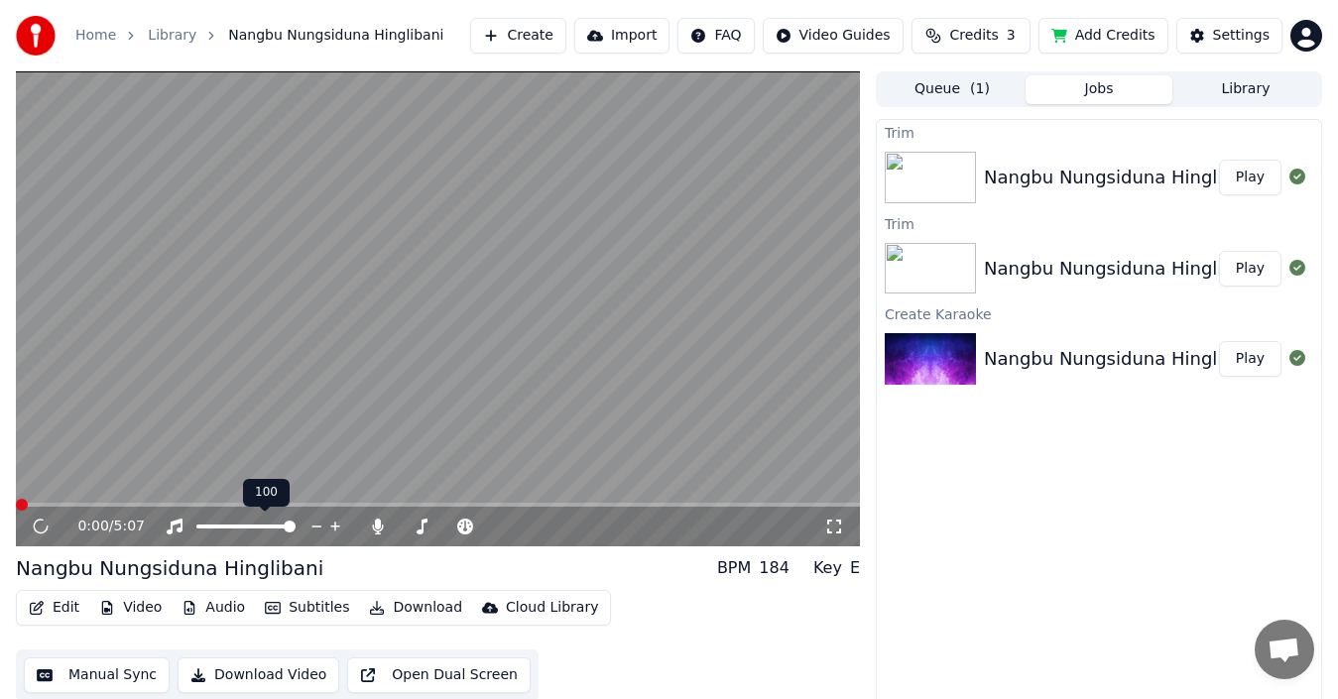
click at [296, 533] on span at bounding box center [290, 527] width 12 height 12
click at [60, 607] on button "Edit" at bounding box center [54, 608] width 66 height 28
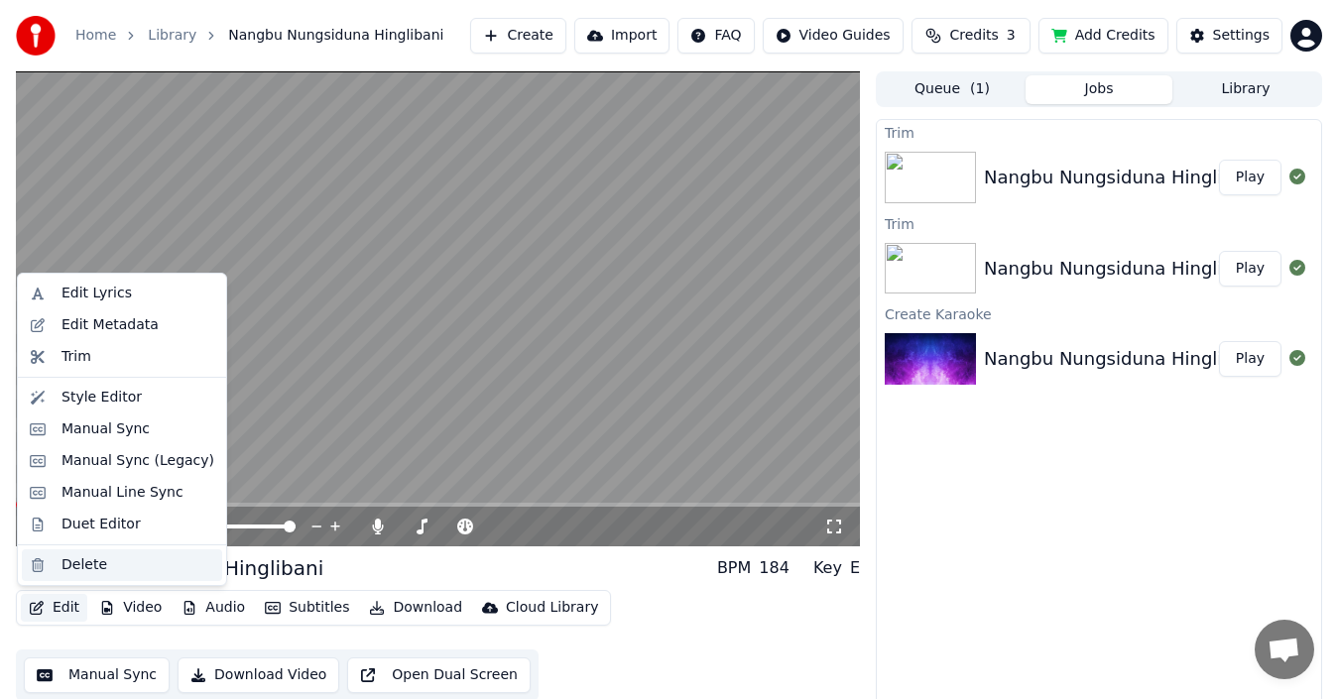
click at [75, 568] on div "Delete" at bounding box center [85, 566] width 46 height 20
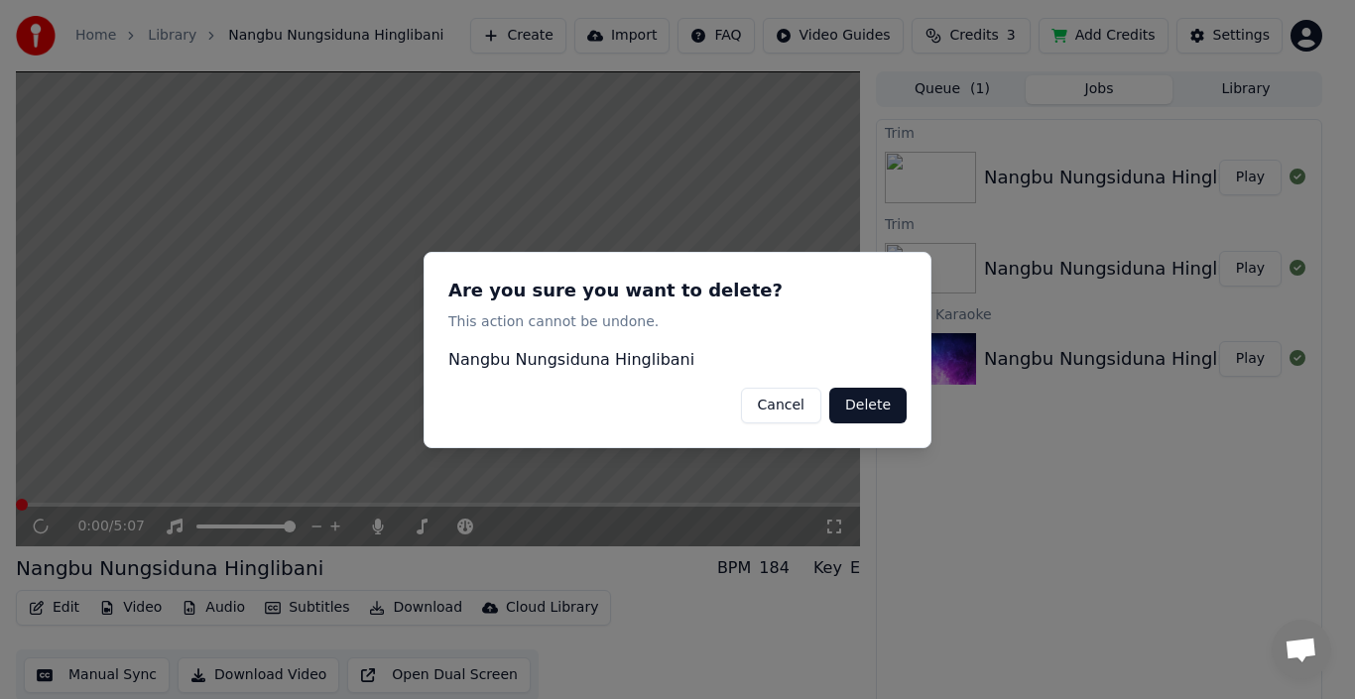
click at [860, 414] on button "Delete" at bounding box center [867, 405] width 77 height 36
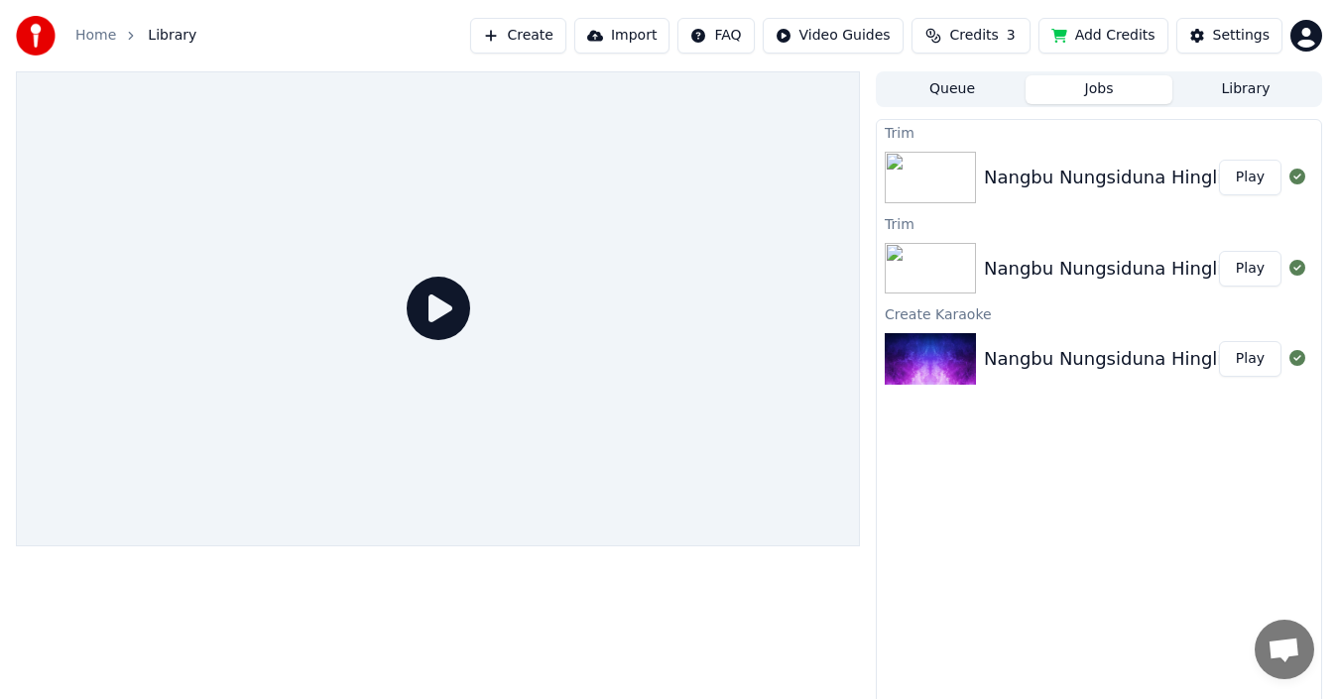
click at [972, 94] on button "Queue" at bounding box center [952, 89] width 147 height 29
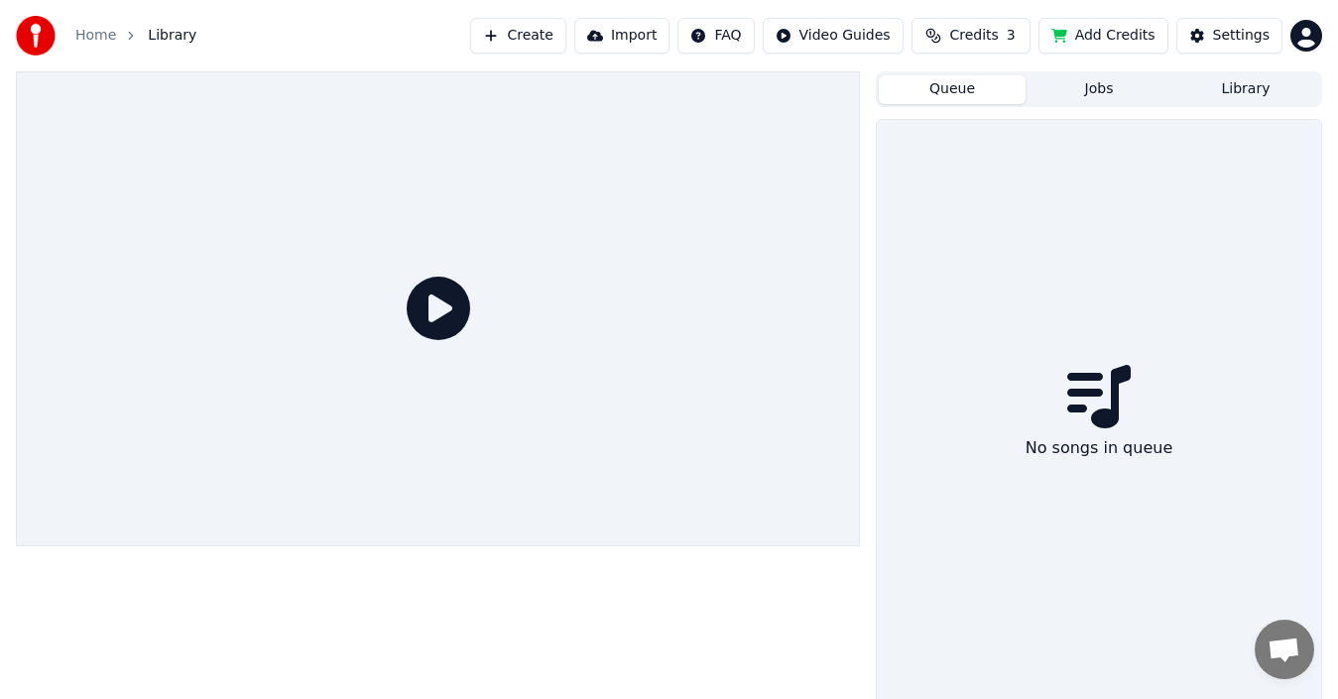
click at [560, 37] on button "Create" at bounding box center [518, 36] width 96 height 36
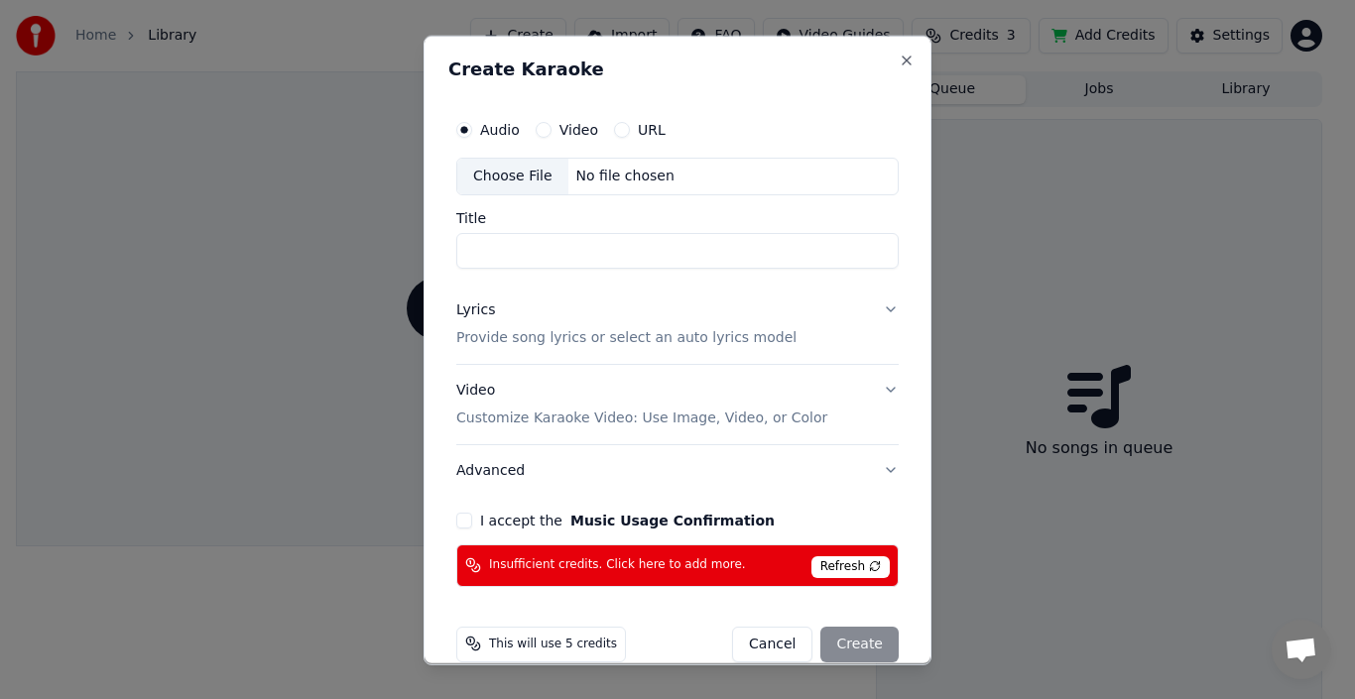
click at [516, 181] on div "Choose File" at bounding box center [512, 176] width 111 height 36
click at [584, 131] on label "Video" at bounding box center [579, 129] width 39 height 14
click at [552, 131] on button "Video" at bounding box center [544, 129] width 16 height 16
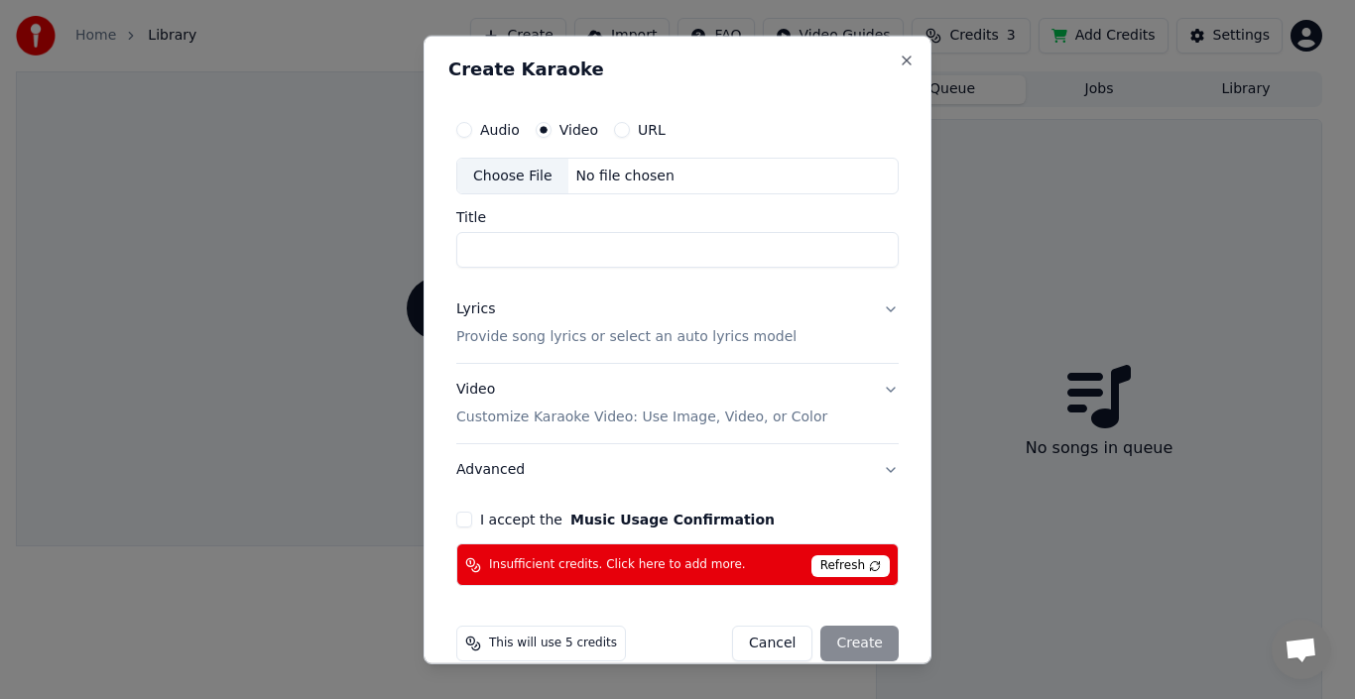
click at [517, 173] on div "Choose File" at bounding box center [512, 176] width 111 height 36
drag, startPoint x: 515, startPoint y: 252, endPoint x: 411, endPoint y: 236, distance: 105.4
click at [412, 239] on body "Home Library Create Import FAQ Video Guides Credits 3 Add Credits Settings Queu…" at bounding box center [669, 349] width 1338 height 699
type input "**********"
click at [465, 523] on button "I accept the Music Usage Confirmation" at bounding box center [464, 520] width 16 height 16
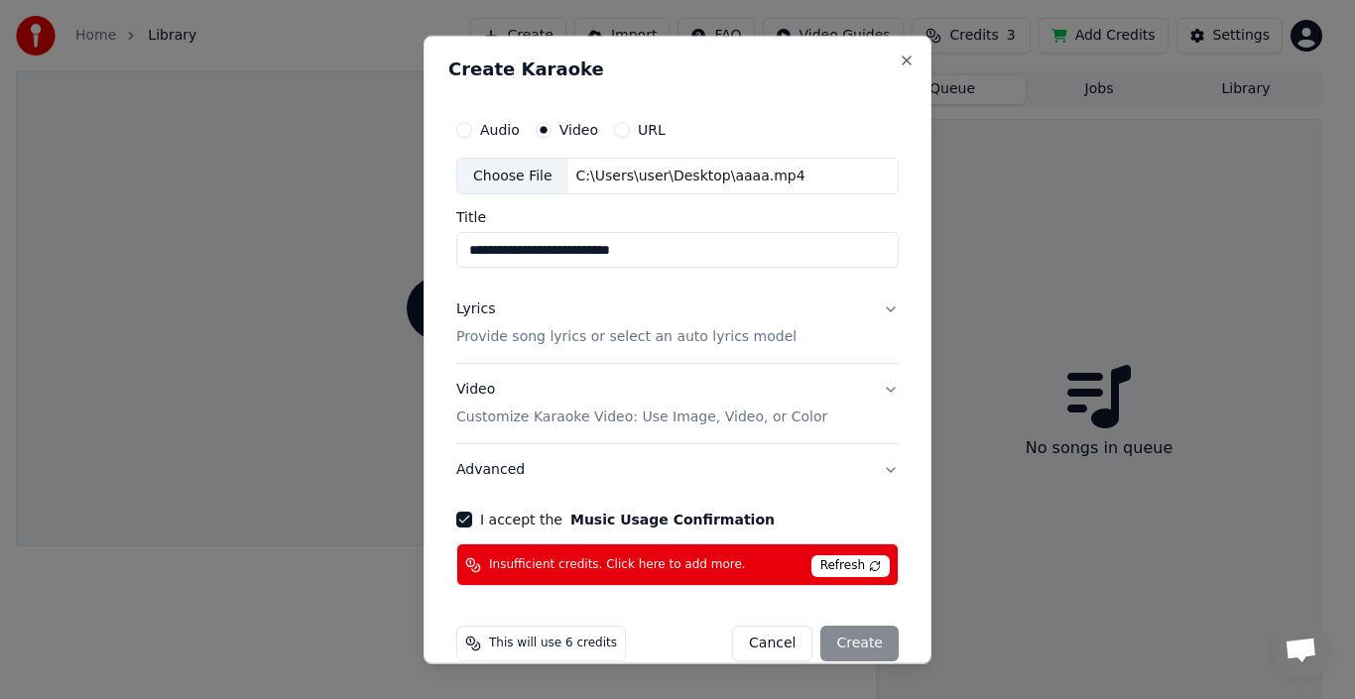
click at [873, 316] on button "Lyrics Provide song lyrics or select an auto lyrics model" at bounding box center [677, 323] width 443 height 79
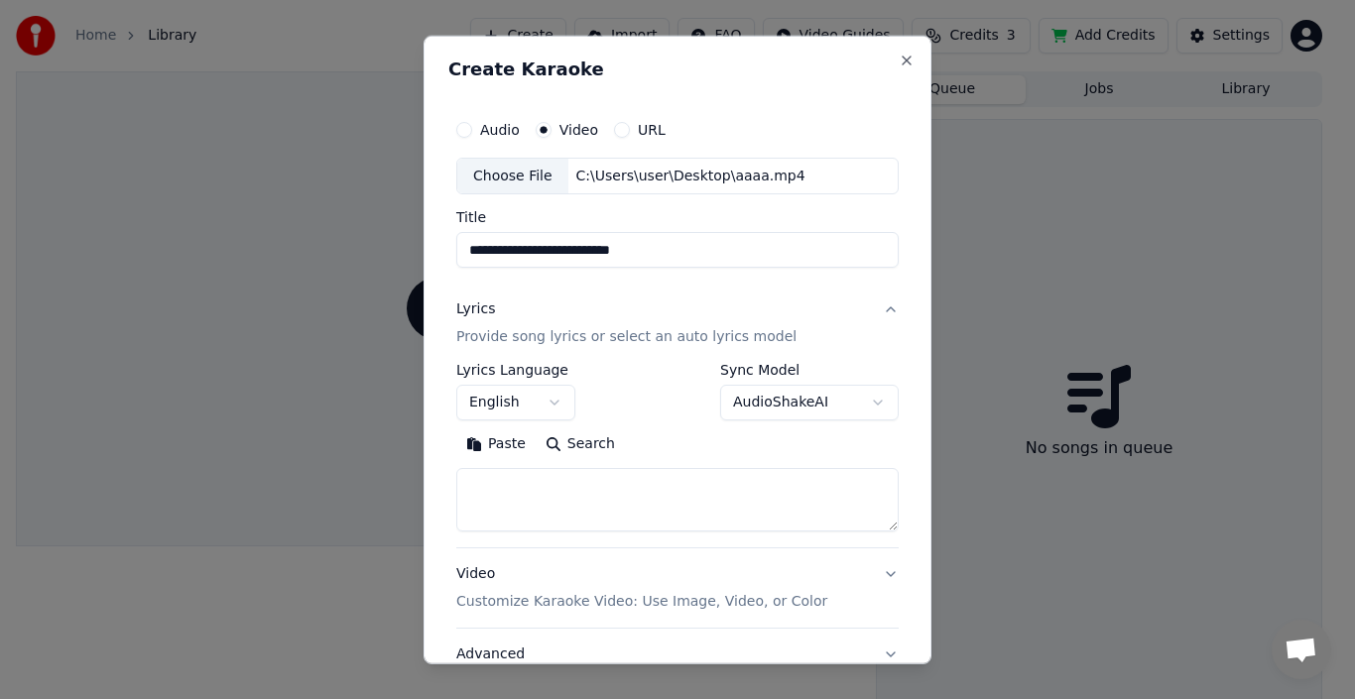
click at [539, 488] on textarea at bounding box center [677, 499] width 443 height 63
type textarea "******"
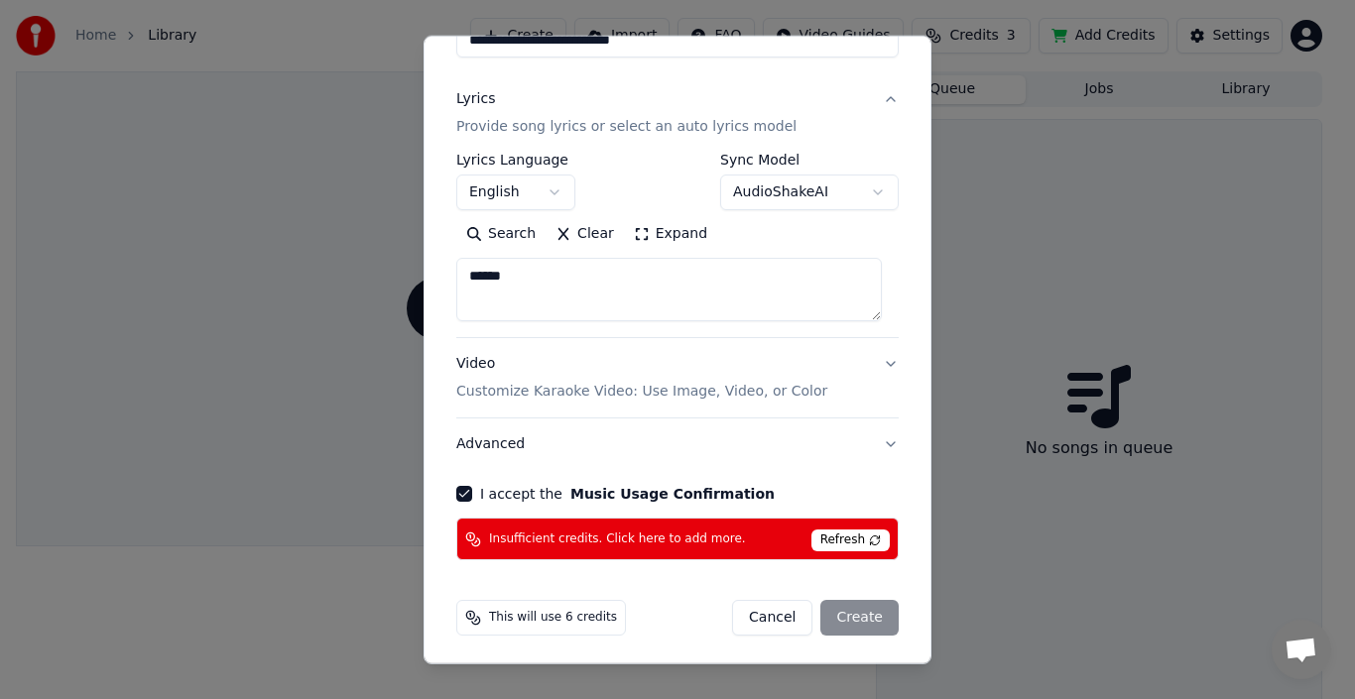
scroll to position [213, 0]
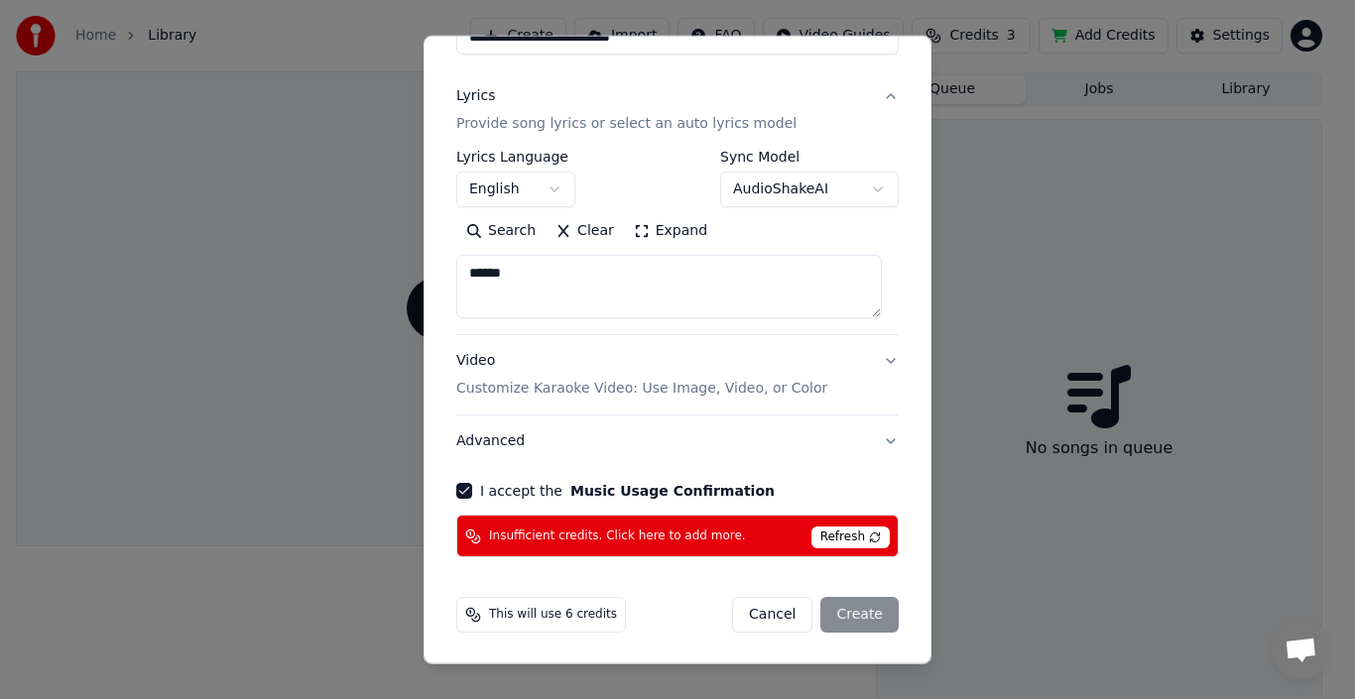
click at [862, 538] on span "Refresh" at bounding box center [851, 538] width 78 height 22
click at [462, 489] on button "I accept the Music Usage Confirmation" at bounding box center [464, 491] width 16 height 16
click at [463, 485] on button "I accept the Music Usage Confirmation" at bounding box center [464, 491] width 16 height 16
click at [838, 607] on div "Cancel Create" at bounding box center [815, 615] width 167 height 36
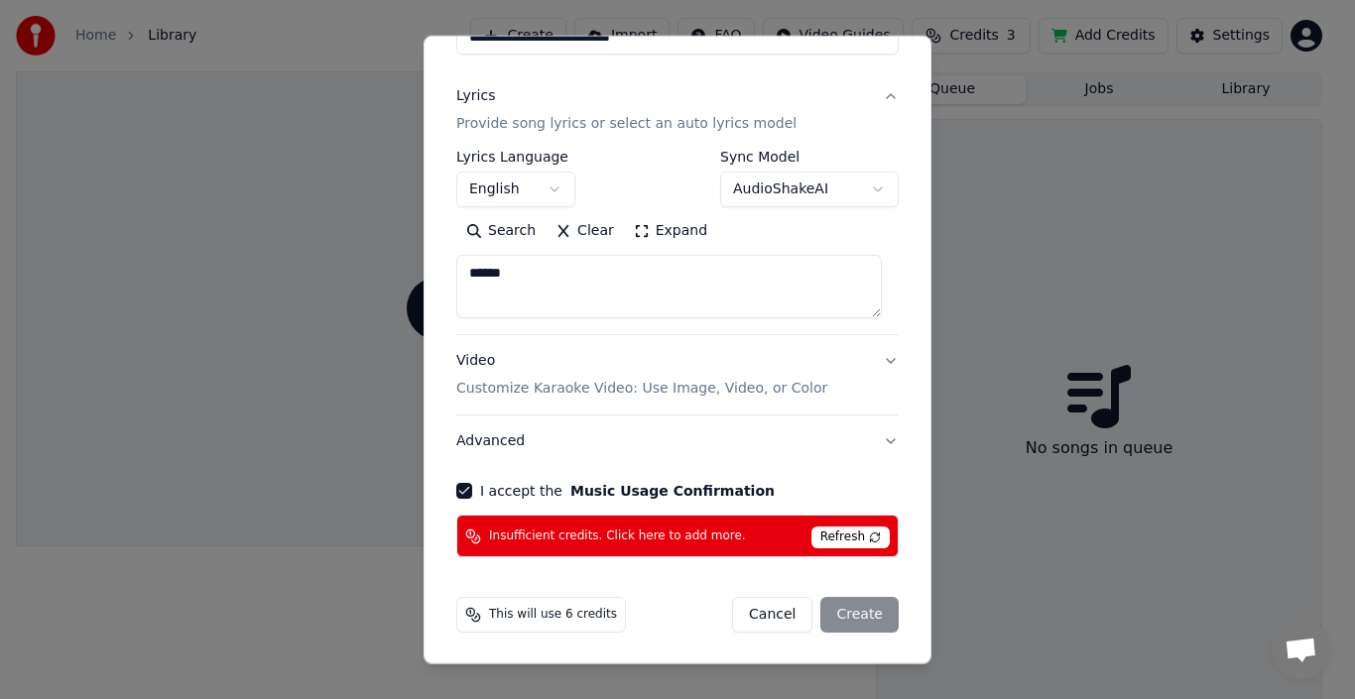
click at [465, 488] on button "I accept the Music Usage Confirmation" at bounding box center [464, 491] width 16 height 16
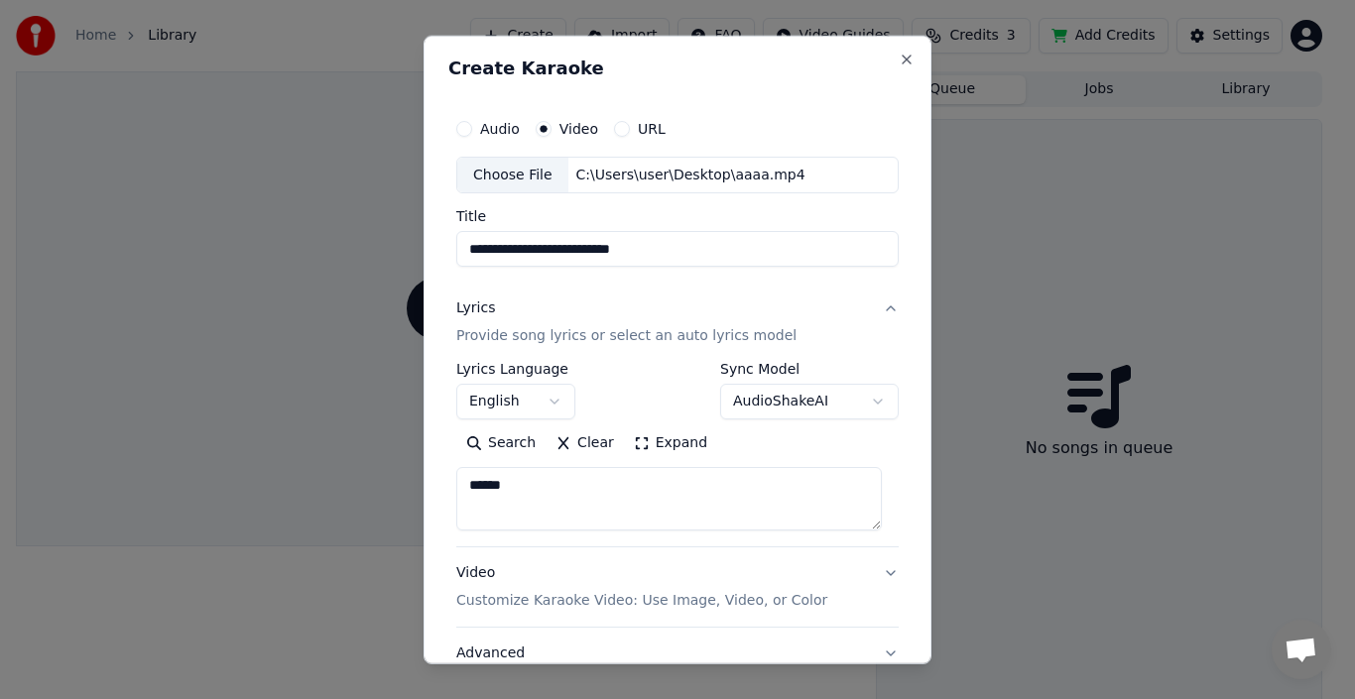
scroll to position [0, 0]
click at [488, 131] on label "Audio" at bounding box center [500, 129] width 40 height 14
click at [472, 131] on button "Audio" at bounding box center [464, 129] width 16 height 16
click at [899, 60] on button "Close" at bounding box center [907, 60] width 16 height 16
select select
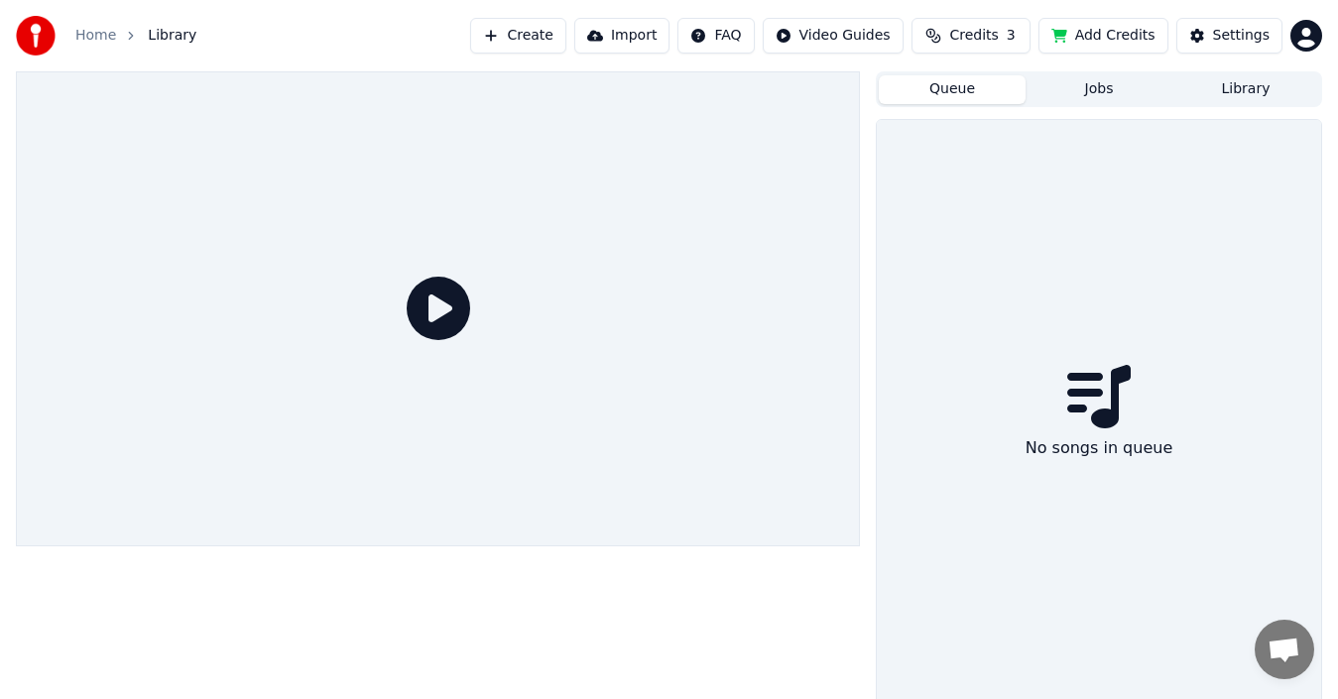
click at [553, 38] on button "Create" at bounding box center [518, 36] width 96 height 36
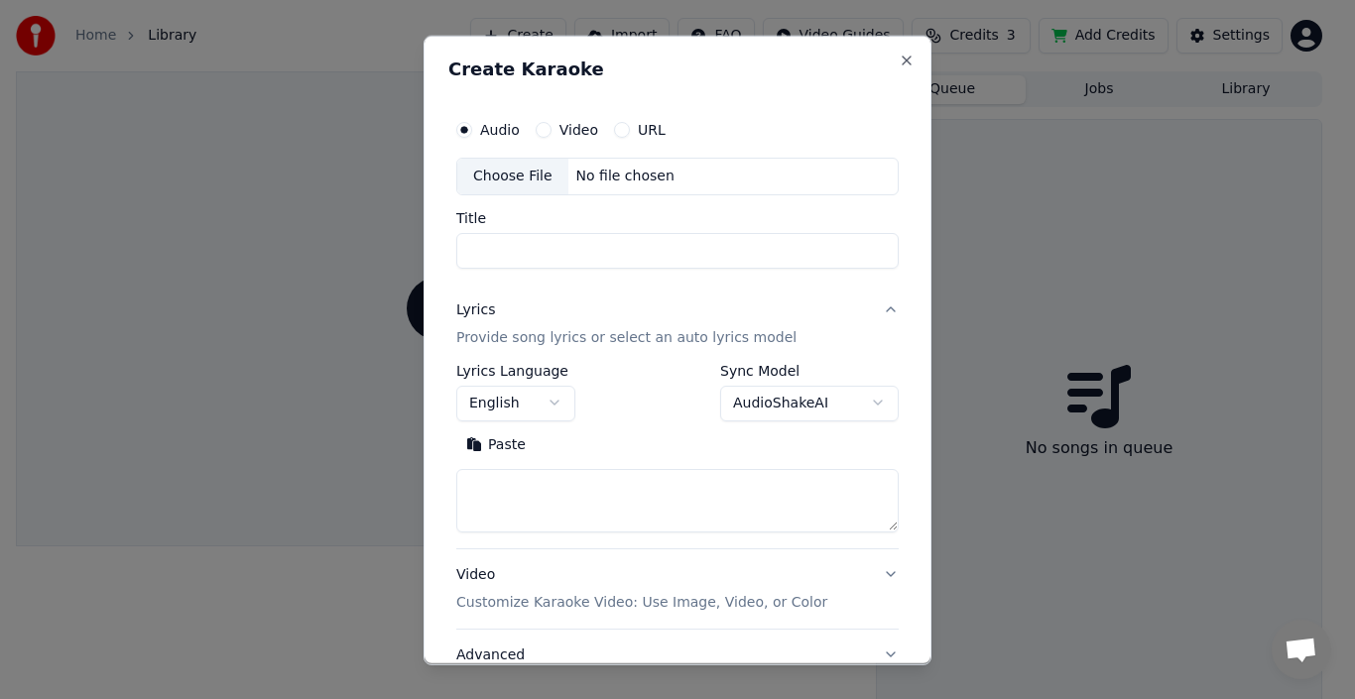
click at [519, 177] on div "Choose File" at bounding box center [512, 176] width 111 height 36
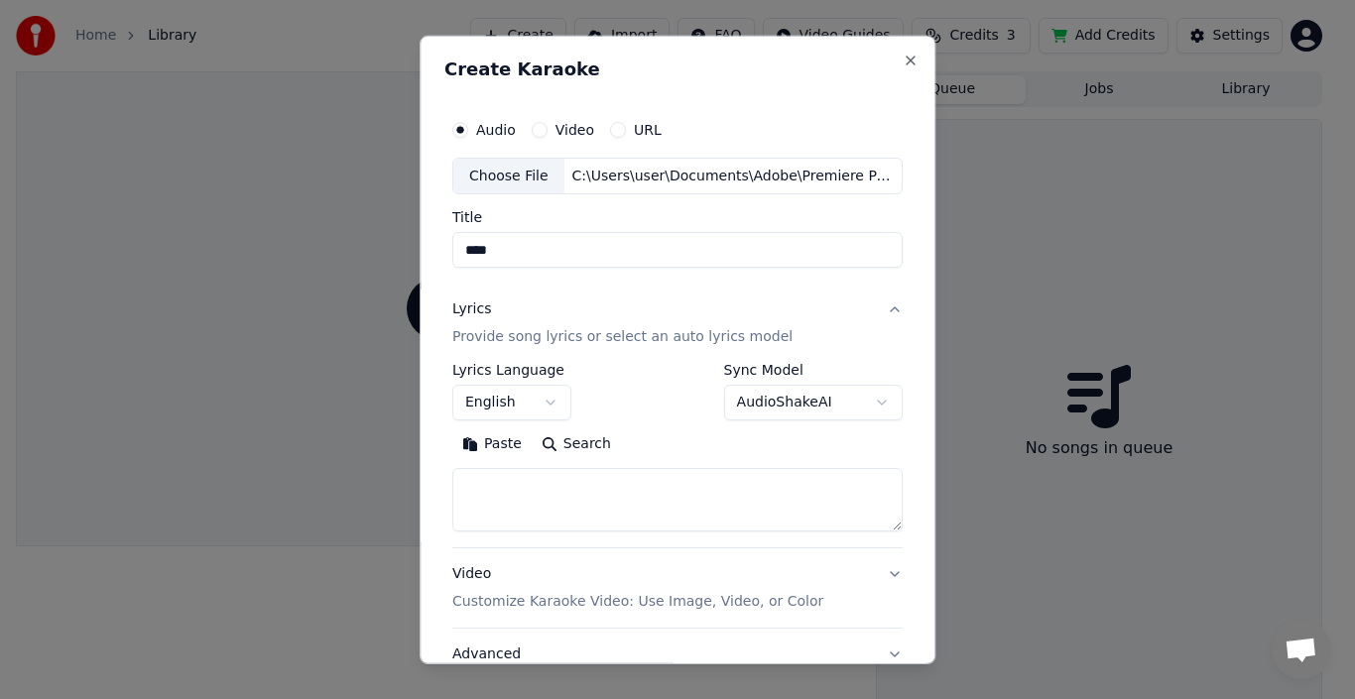
drag, startPoint x: 407, startPoint y: 245, endPoint x: 381, endPoint y: 243, distance: 25.9
click at [381, 243] on body "**********" at bounding box center [669, 349] width 1338 height 699
type input "**********"
click at [535, 496] on textarea at bounding box center [677, 499] width 450 height 63
type textarea "*"
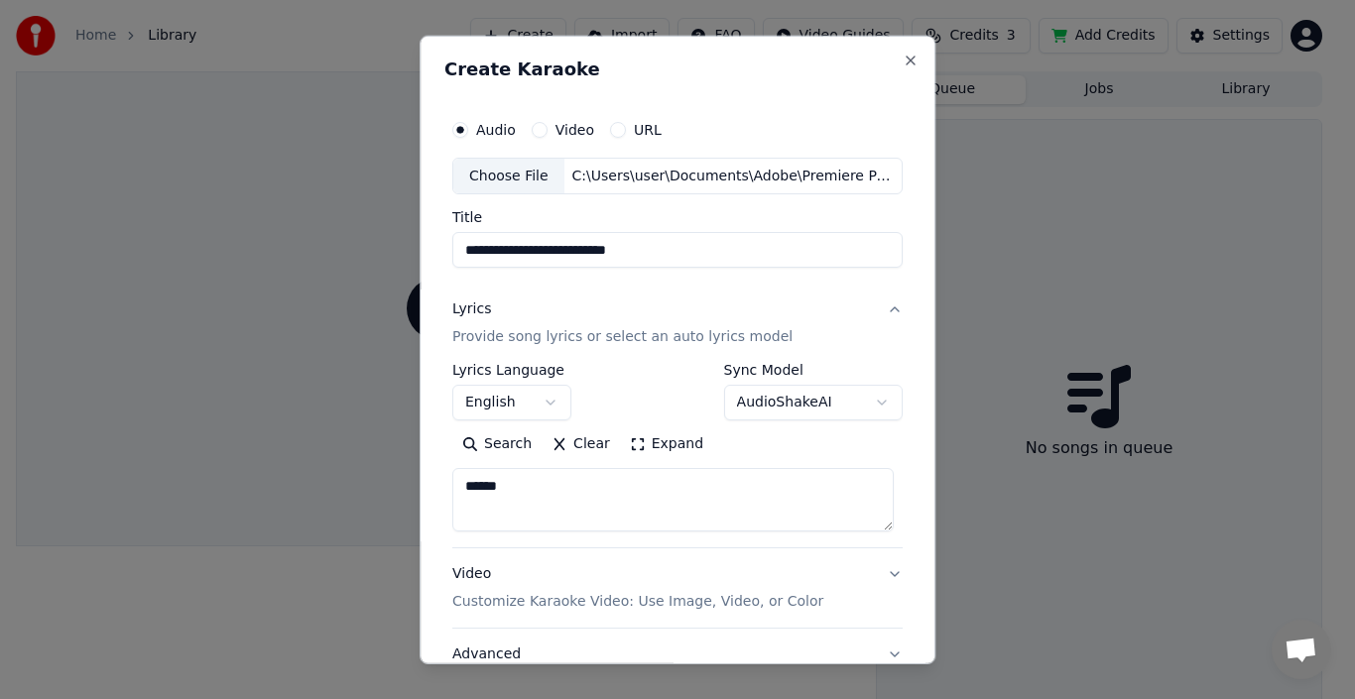
type textarea "******"
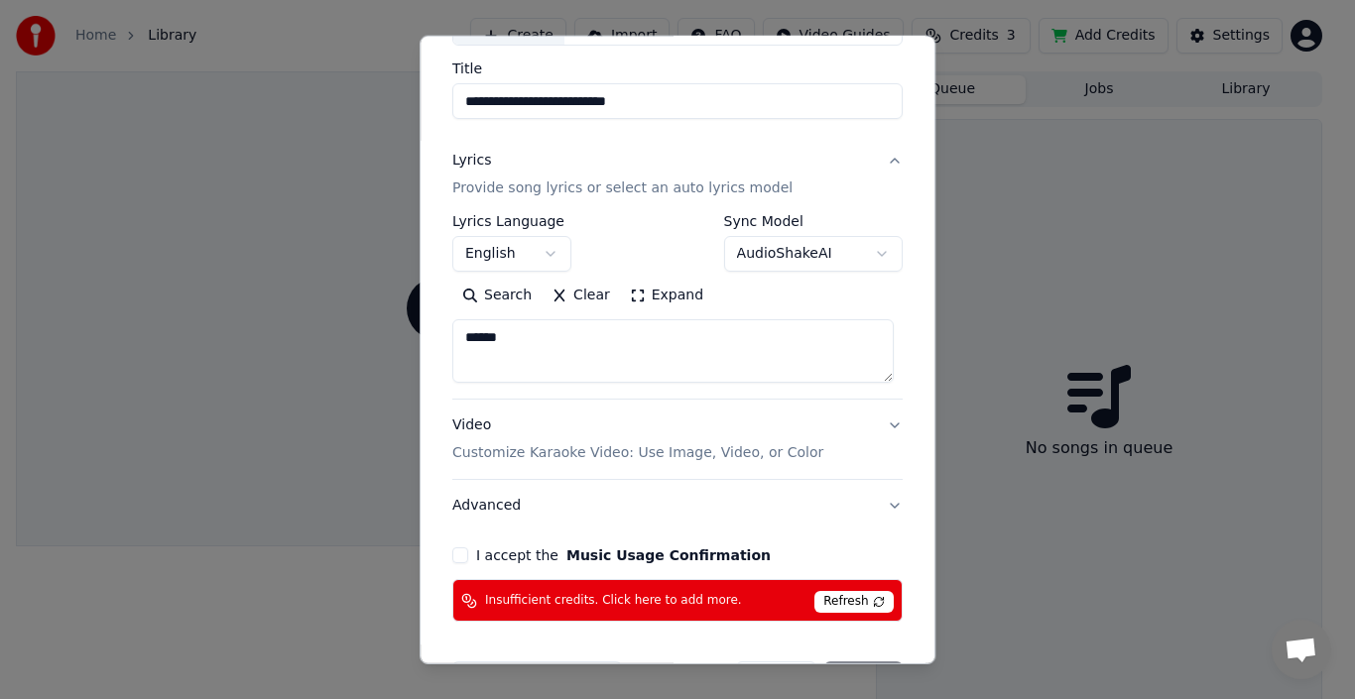
scroll to position [213, 0]
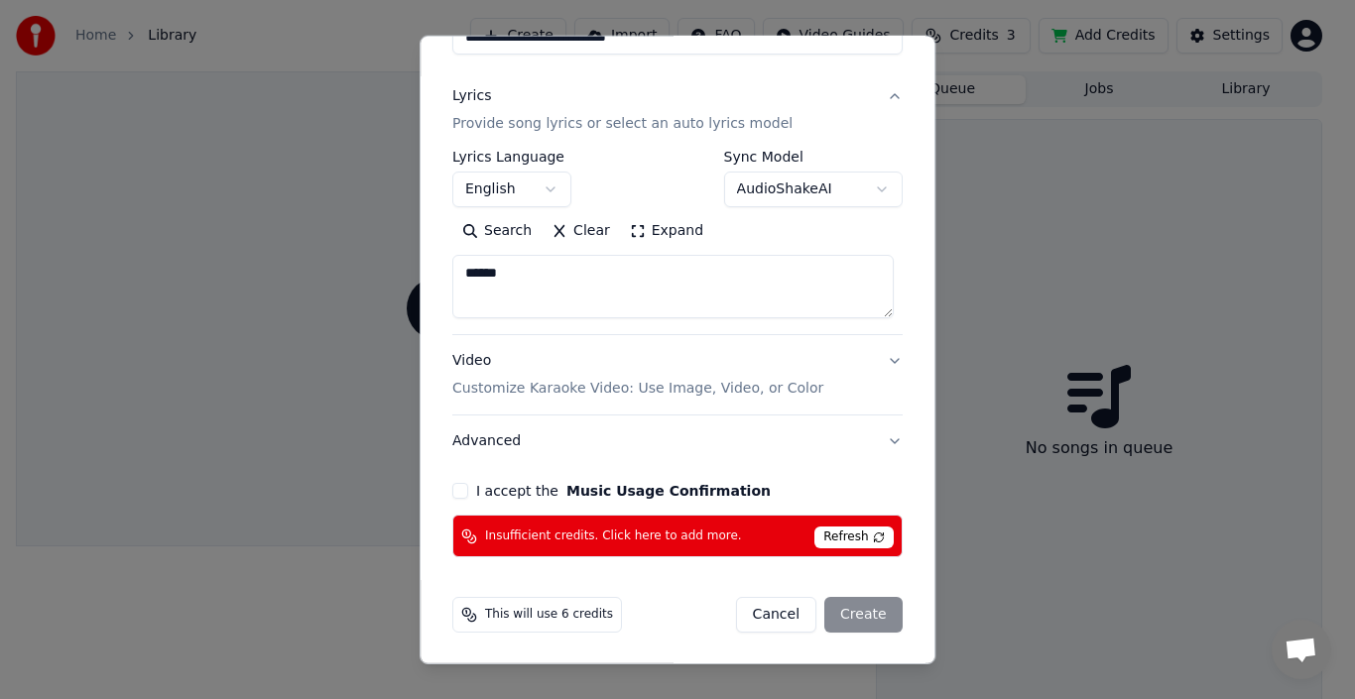
click at [453, 488] on button "I accept the Music Usage Confirmation" at bounding box center [460, 491] width 16 height 16
click at [868, 527] on span "Refresh" at bounding box center [854, 538] width 78 height 22
click at [867, 533] on span "Refresh" at bounding box center [854, 538] width 78 height 22
click at [867, 532] on span "Refresh" at bounding box center [854, 538] width 78 height 22
click at [866, 531] on span "Refresh" at bounding box center [854, 538] width 78 height 22
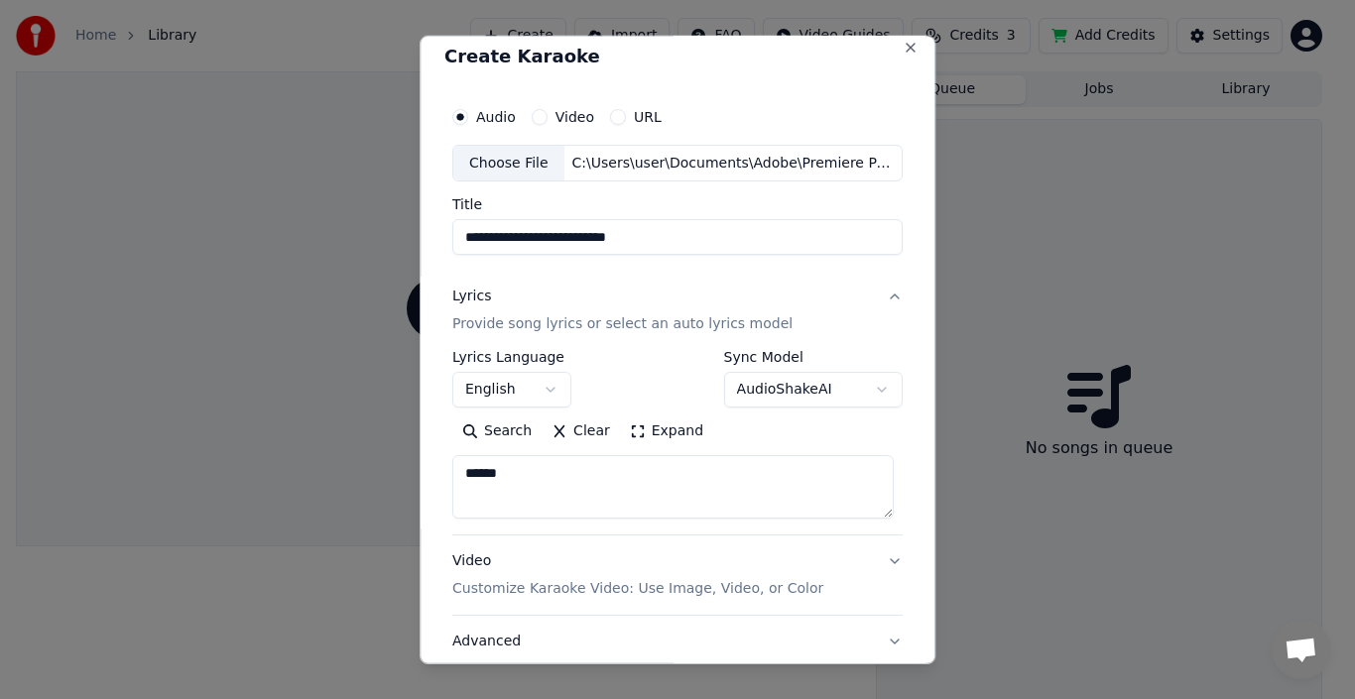
scroll to position [0, 0]
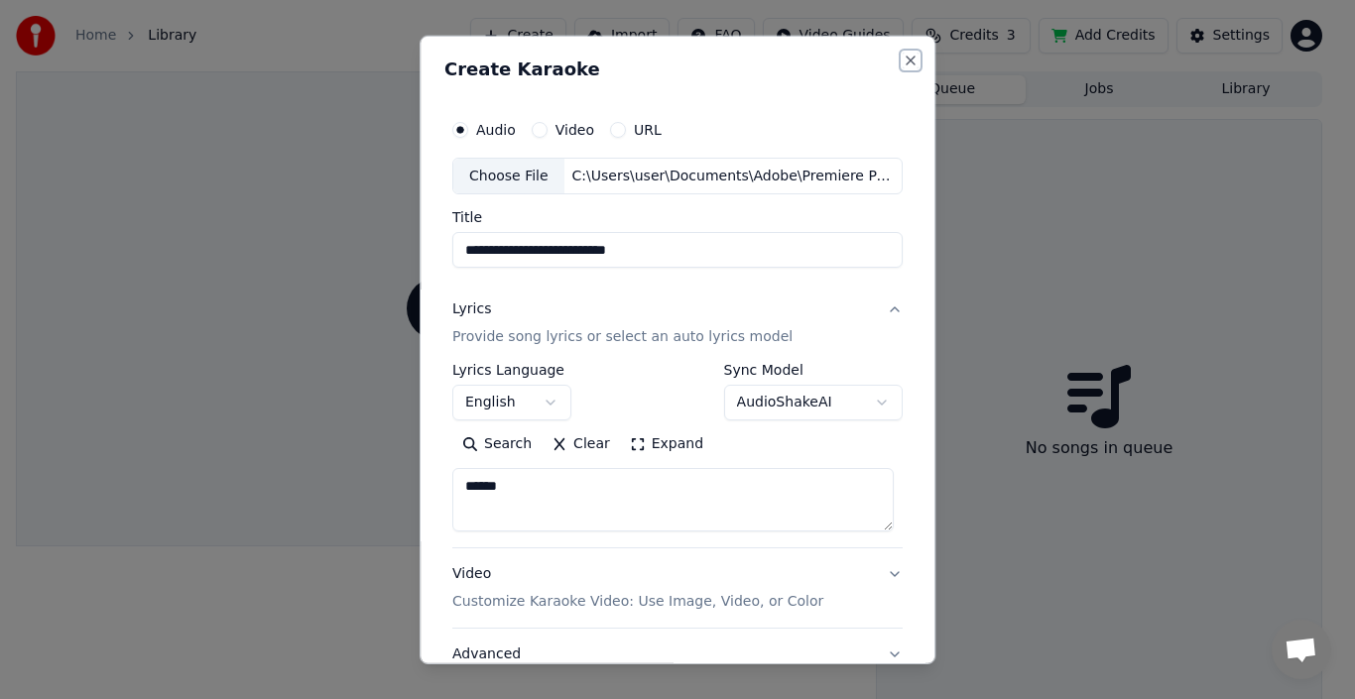
click at [903, 61] on button "Close" at bounding box center [911, 60] width 16 height 16
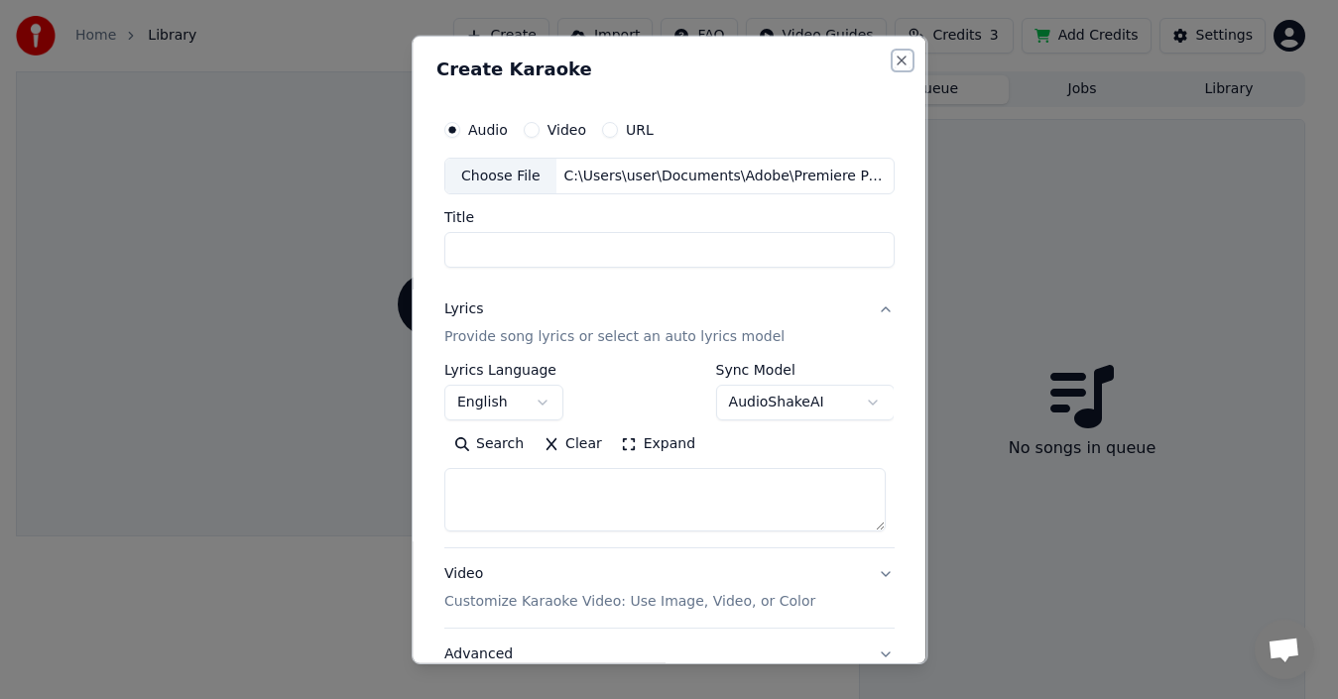
select select
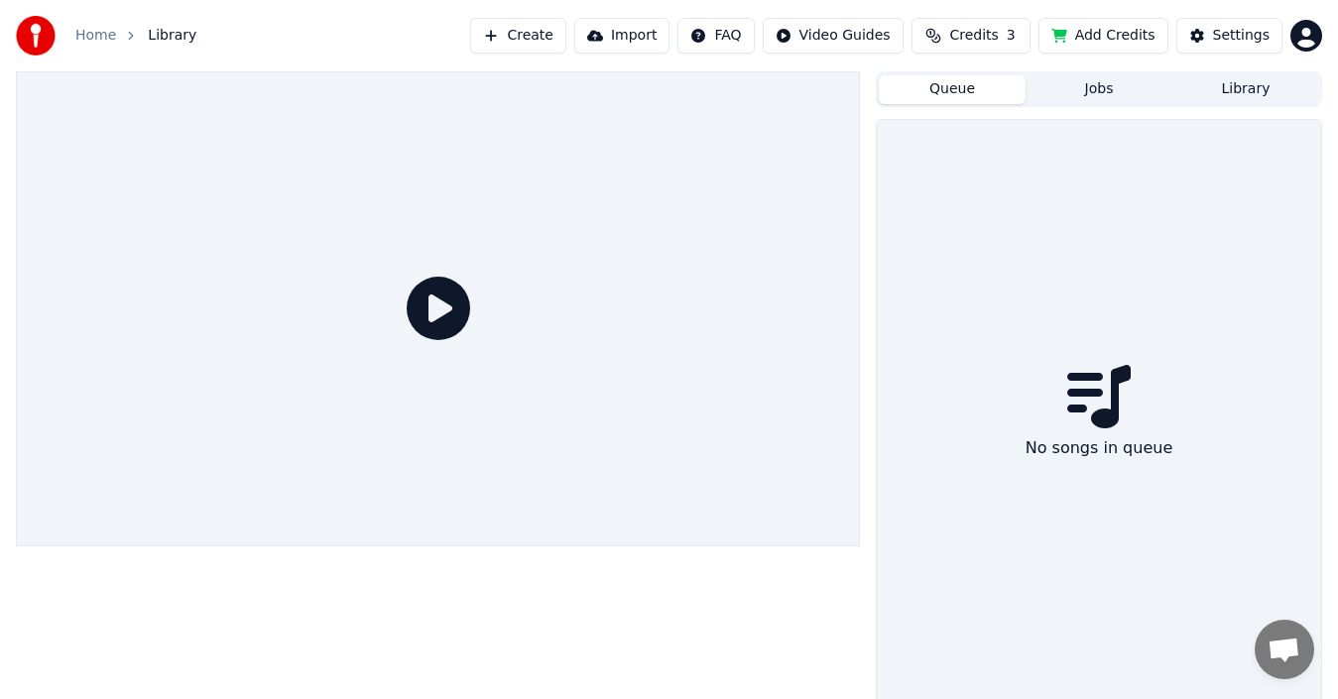
click at [1308, 43] on html "Home Library Create Import FAQ Video Guides Credits 3 Add Credits Settings Queu…" at bounding box center [669, 349] width 1338 height 699
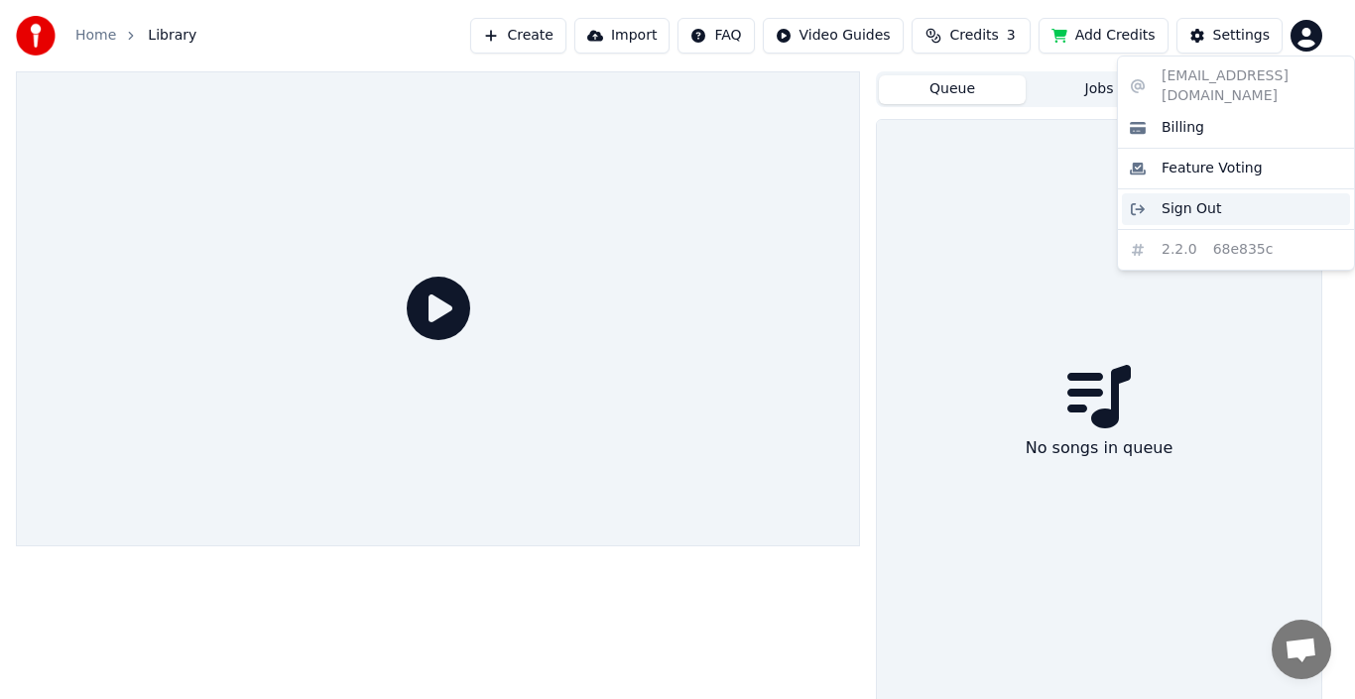
click at [1209, 199] on span "Sign Out" at bounding box center [1192, 209] width 60 height 20
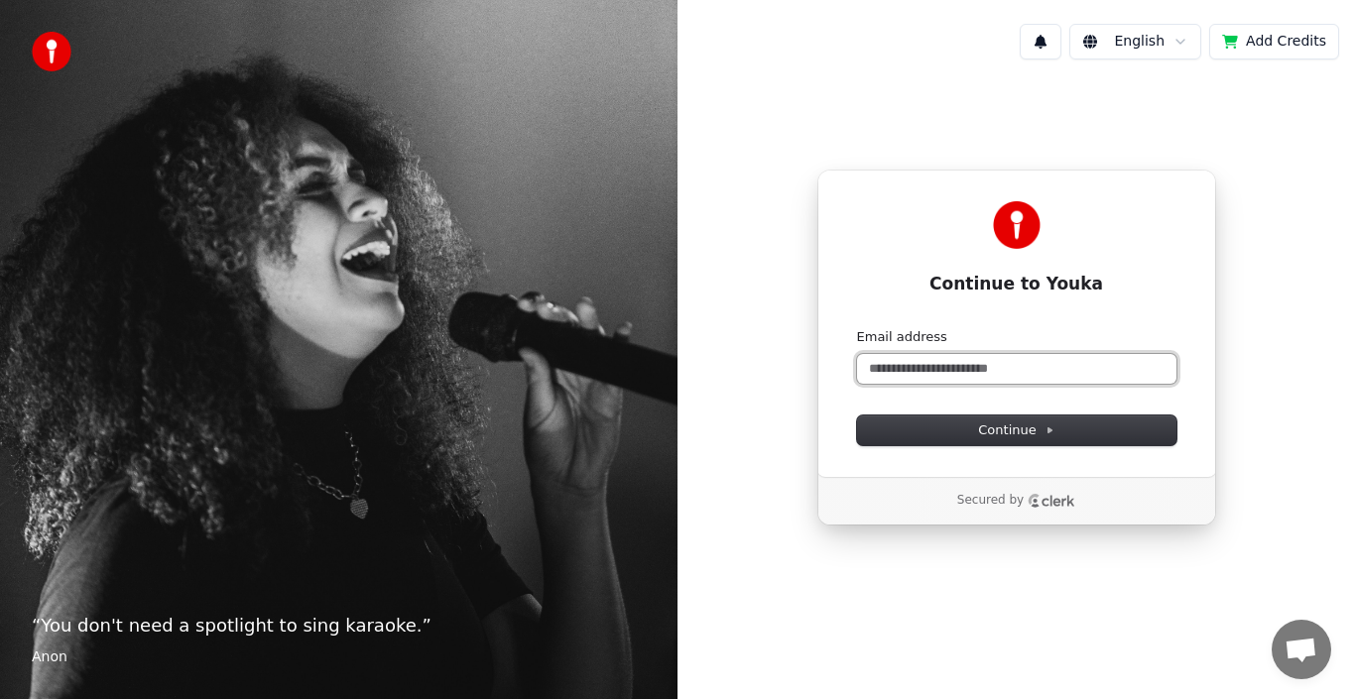
click at [923, 368] on input "Email address" at bounding box center [1016, 369] width 319 height 30
click at [1008, 430] on span "Continue" at bounding box center [1015, 431] width 75 height 18
type input "**********"
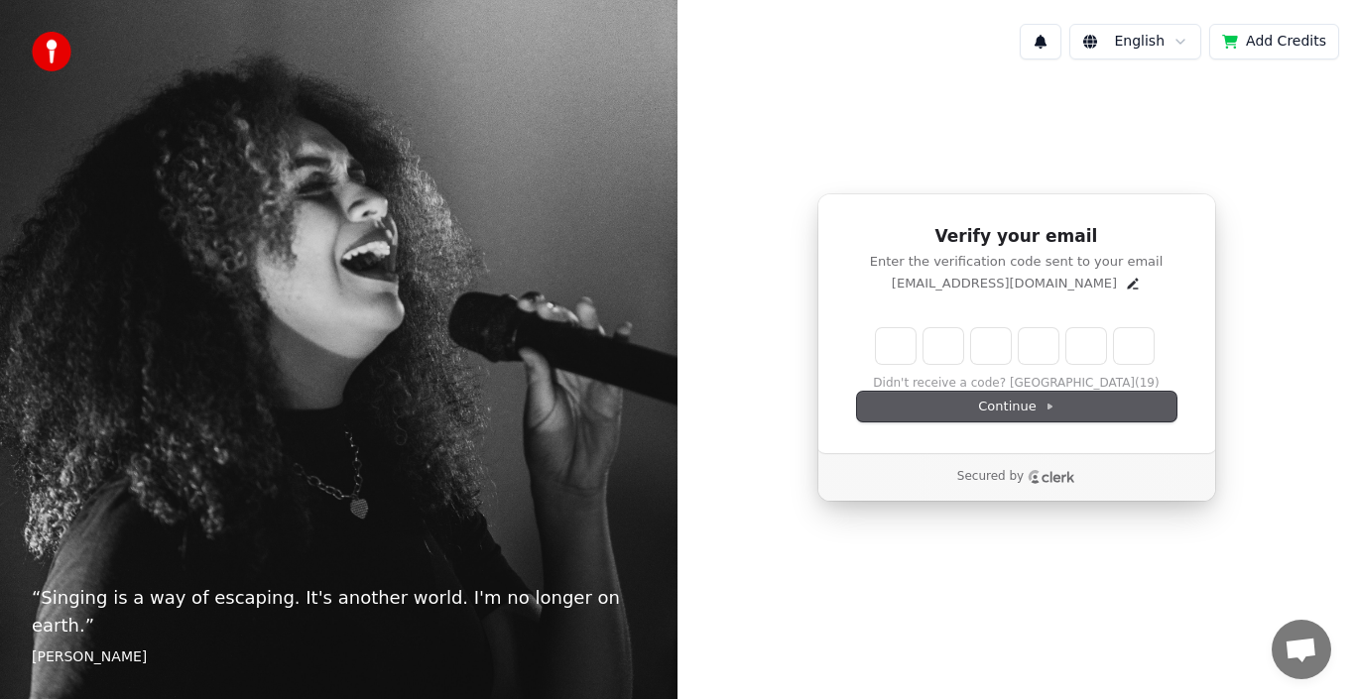
type input "*"
type input "**"
type input "*"
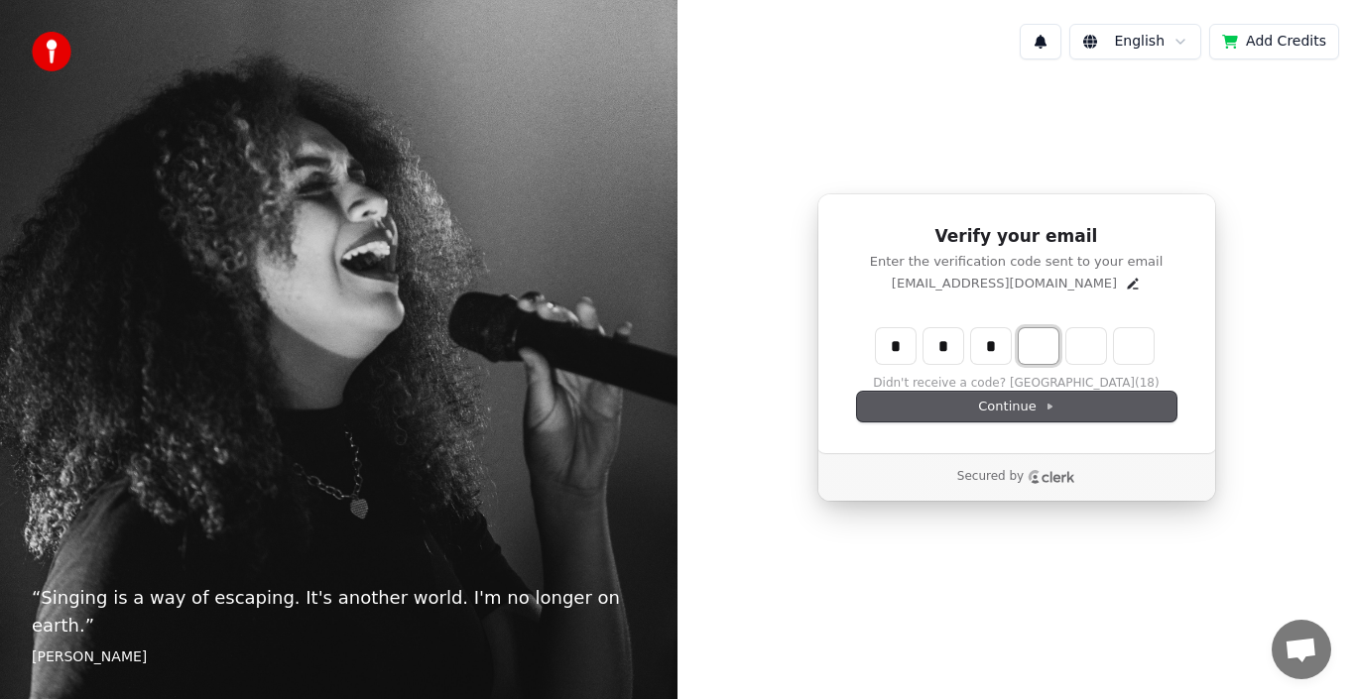
type input "***"
type input "*"
type input "****"
type input "*"
type input "*****"
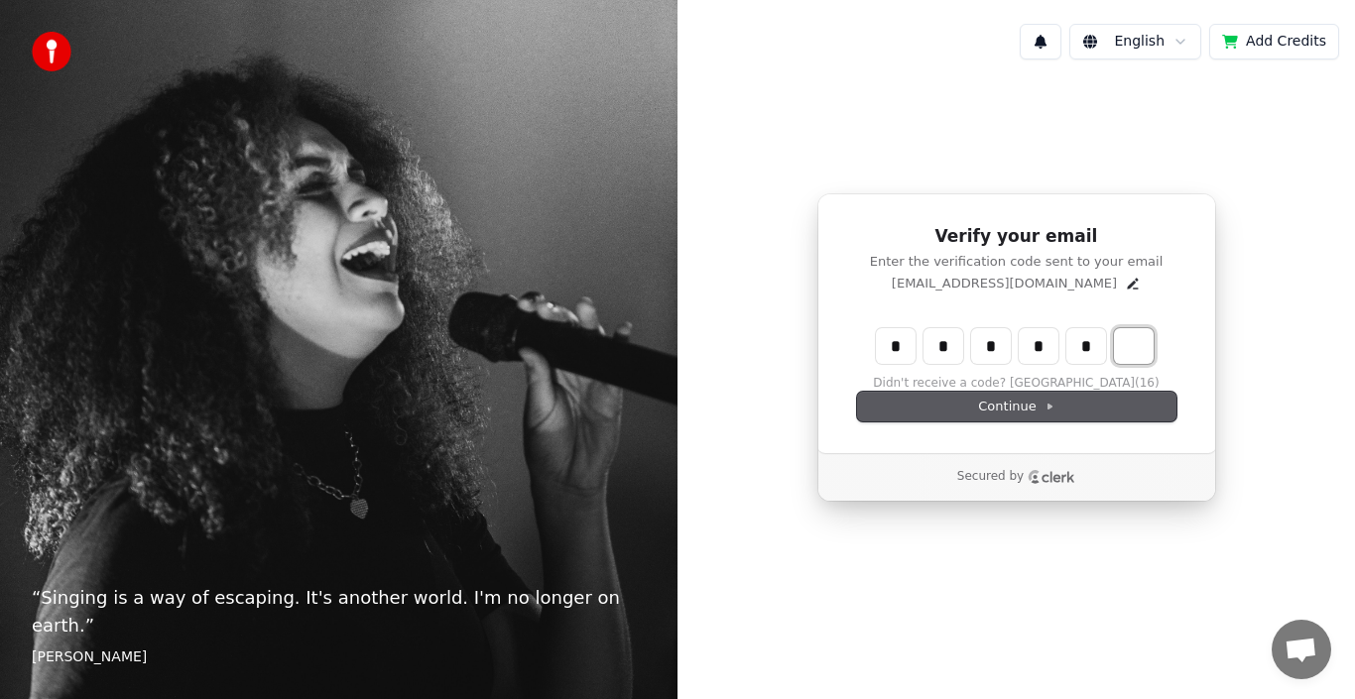
type input "*"
type input "******"
